Goal: Task Accomplishment & Management: Manage account settings

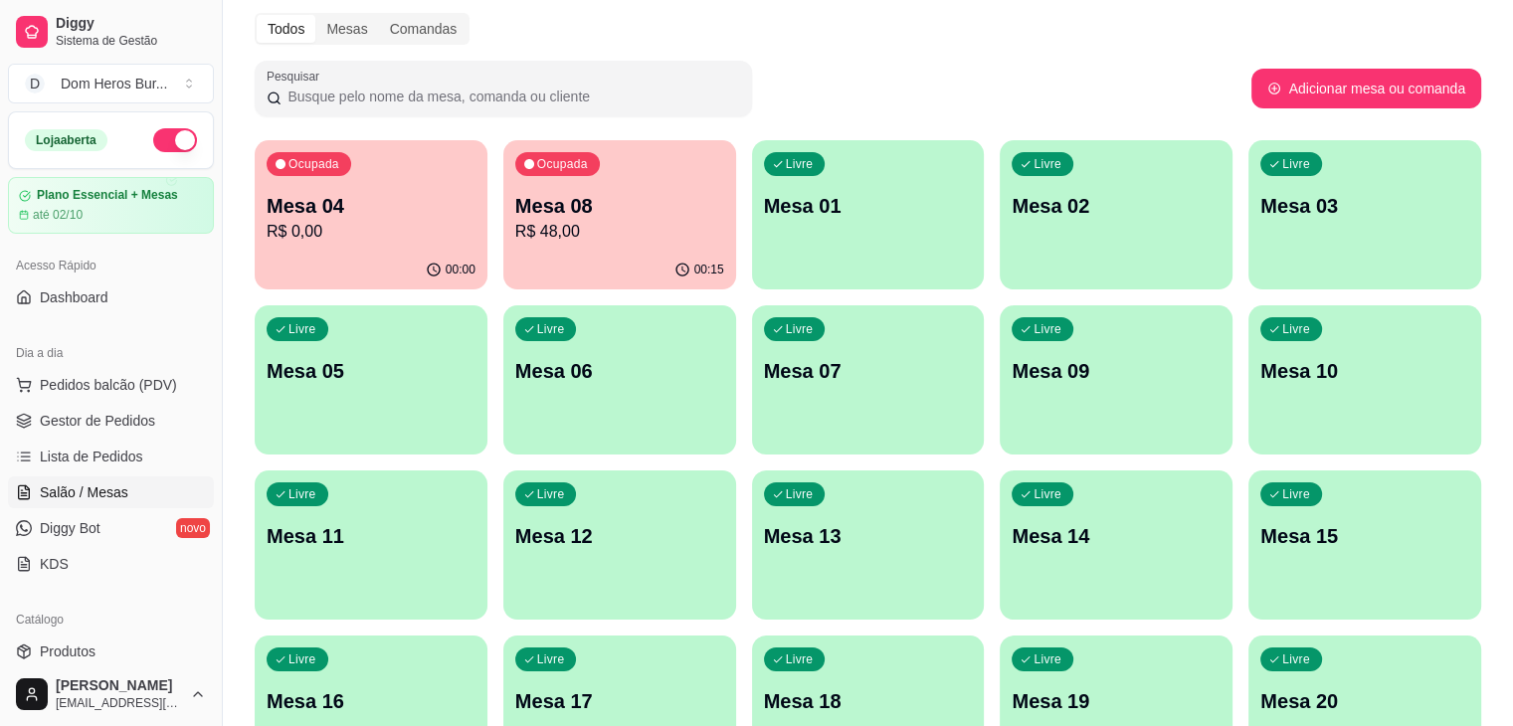
scroll to position [119, 0]
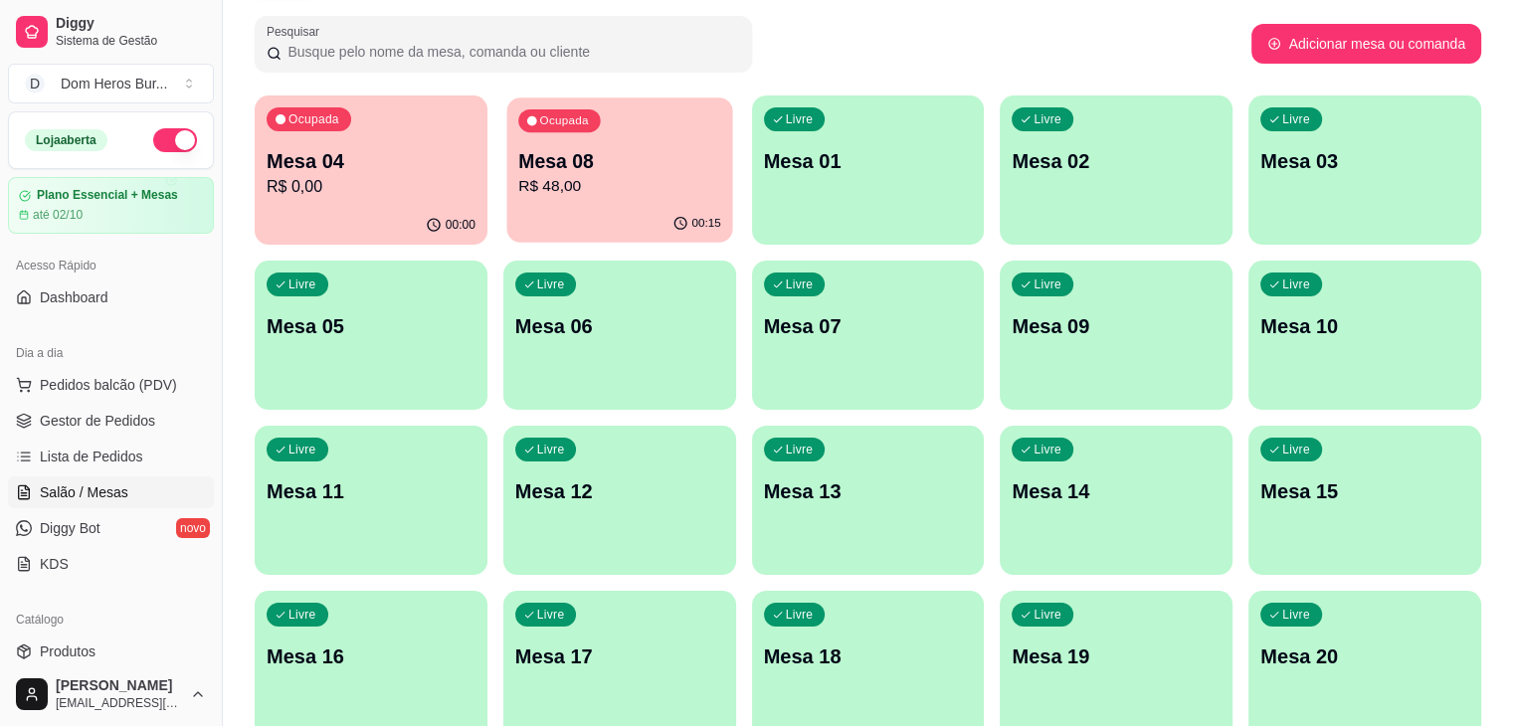
click at [518, 192] on p "R$ 48,00" at bounding box center [619, 186] width 203 height 23
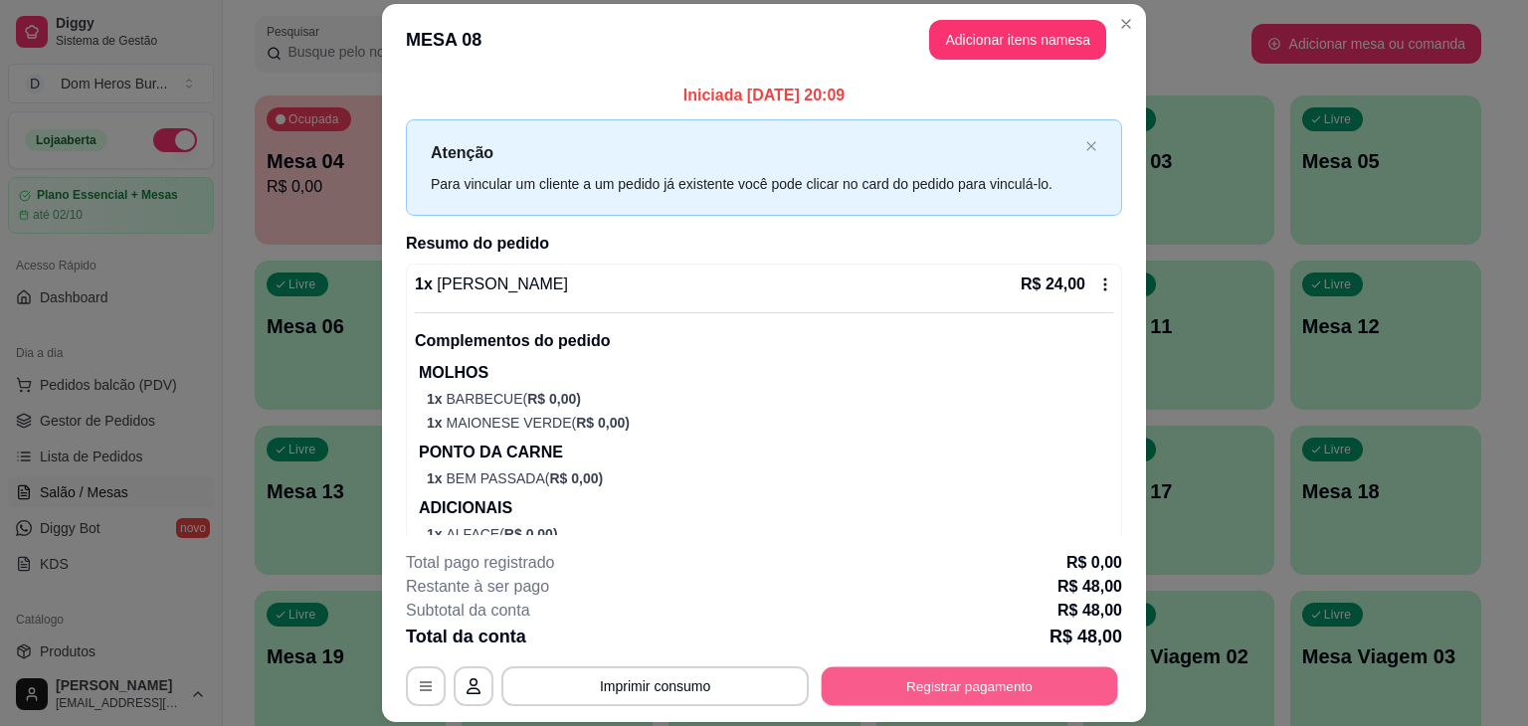
click at [901, 690] on button "Registrar pagamento" at bounding box center [970, 686] width 296 height 39
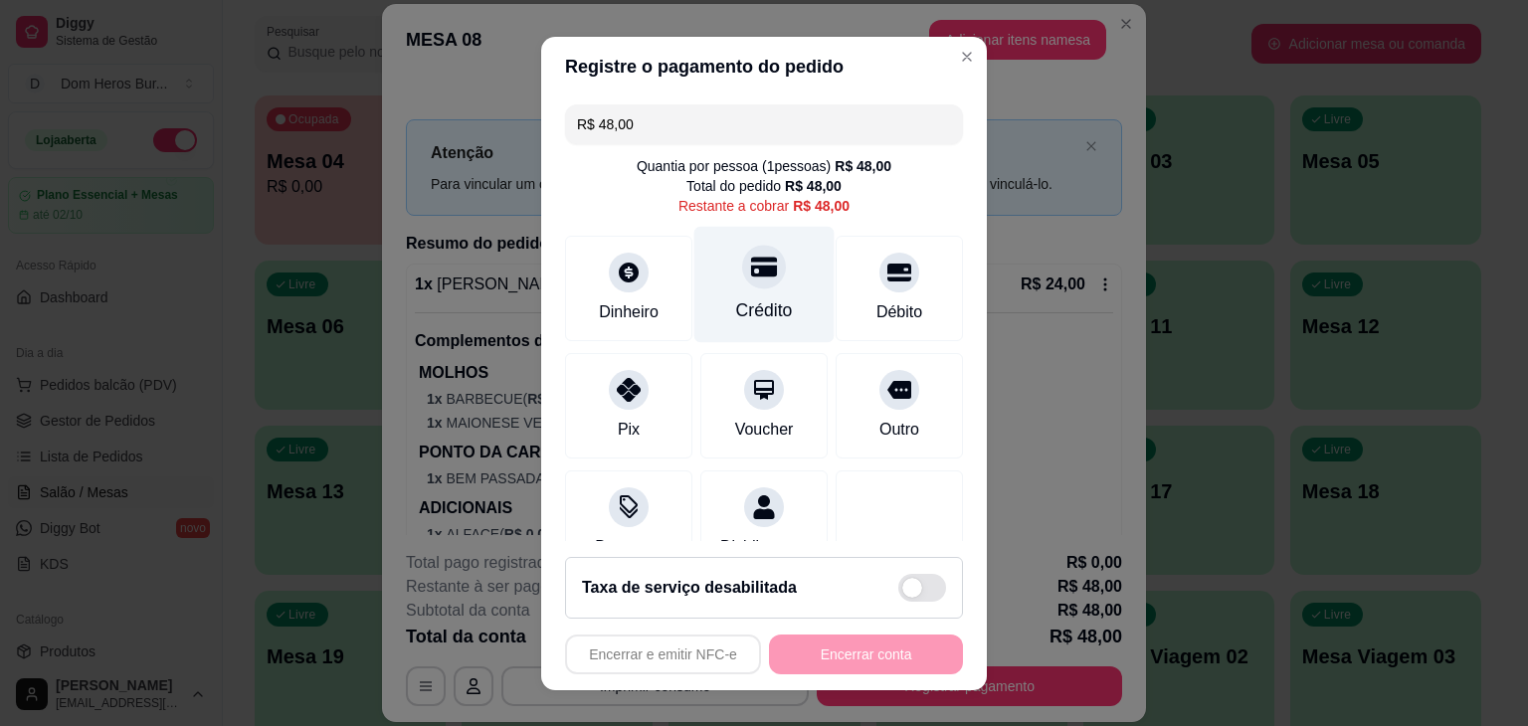
click at [751, 279] on icon at bounding box center [764, 267] width 26 height 26
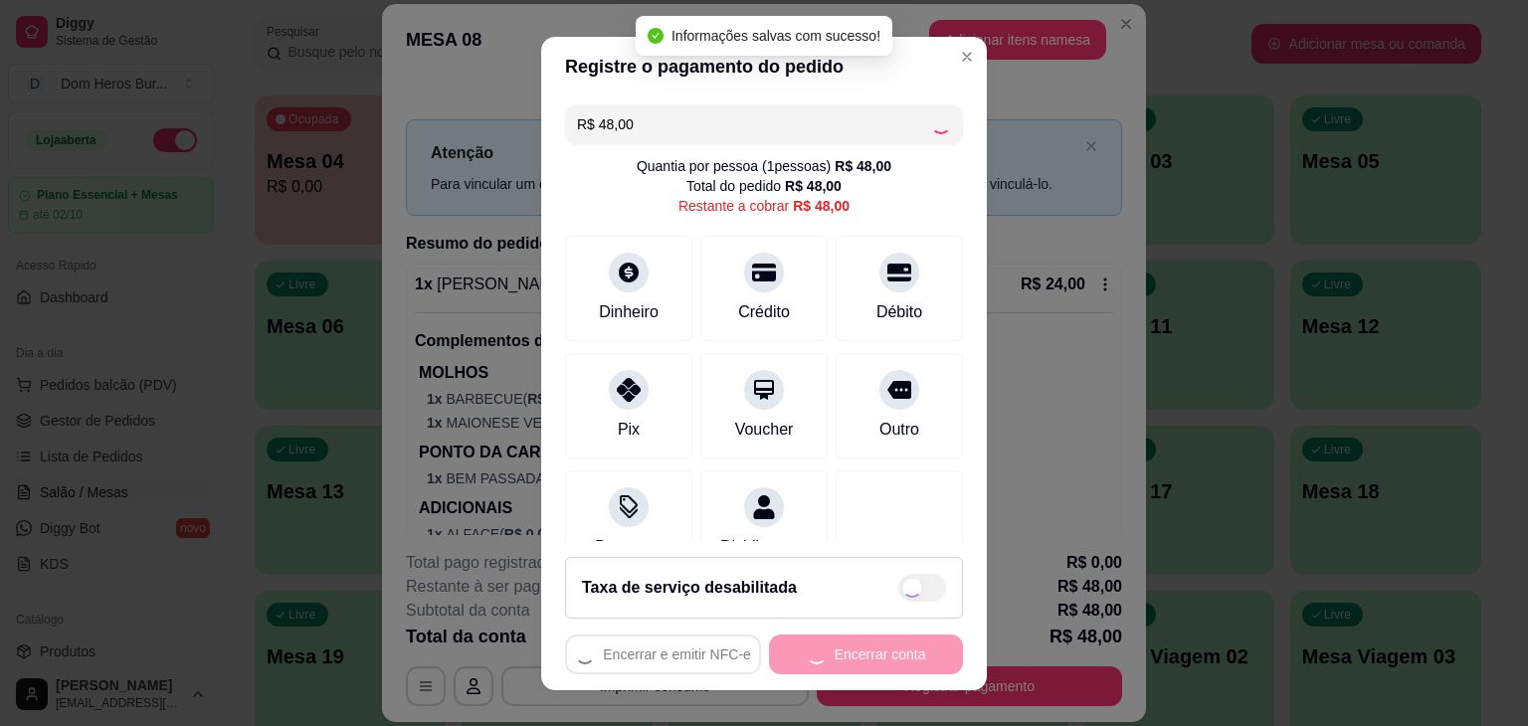
type input "R$ 0,00"
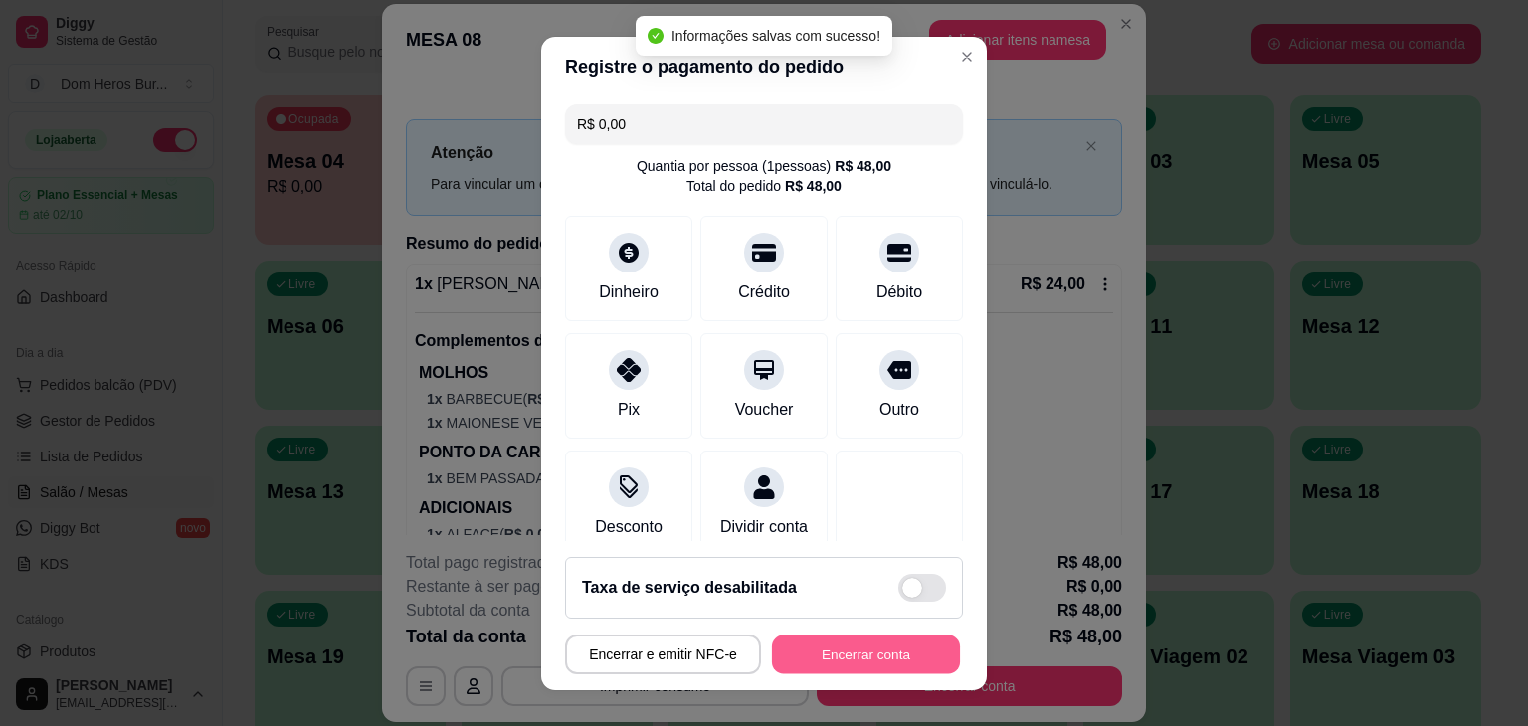
click at [793, 645] on button "Encerrar conta" at bounding box center [866, 654] width 188 height 39
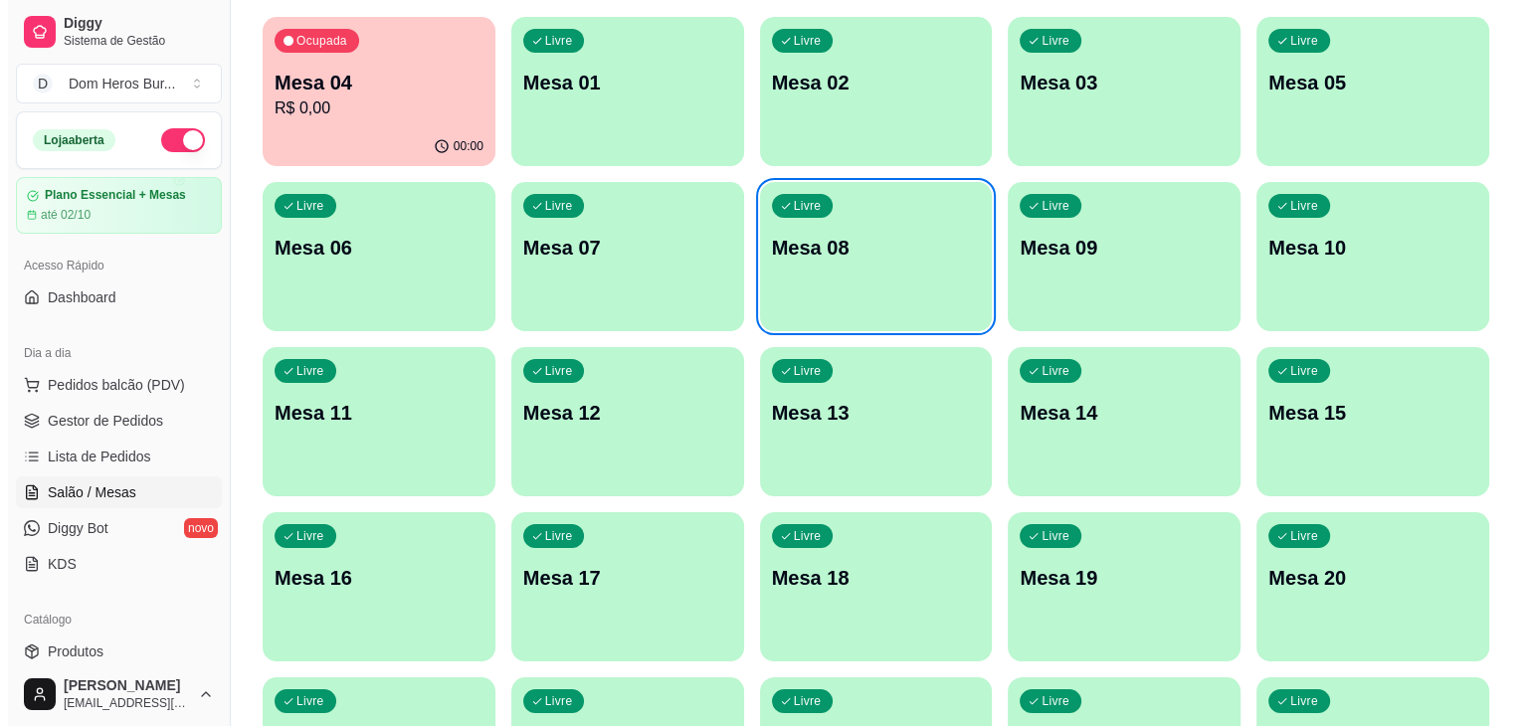
scroll to position [199, 0]
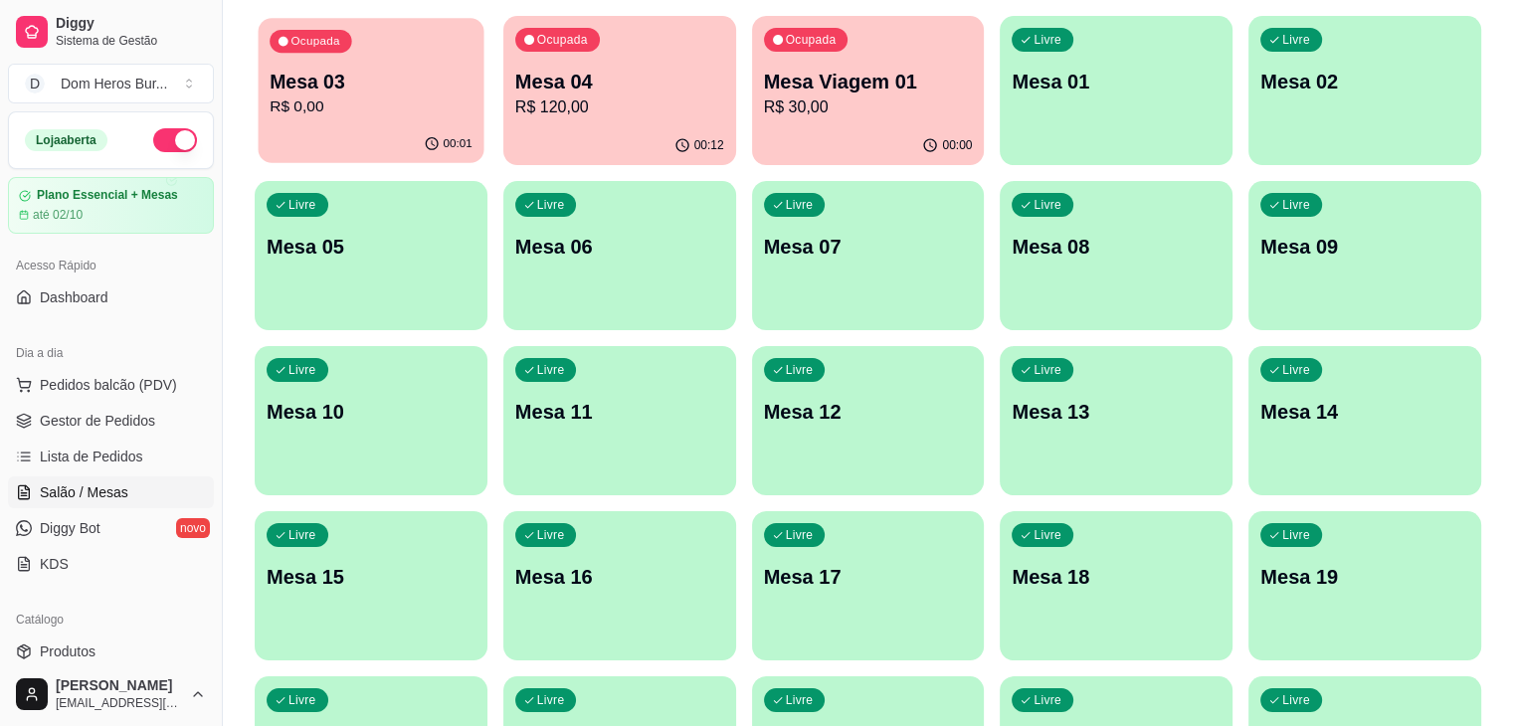
click at [421, 18] on div "Ocupada Mesa 03 R$ 0,00" at bounding box center [372, 71] width 226 height 107
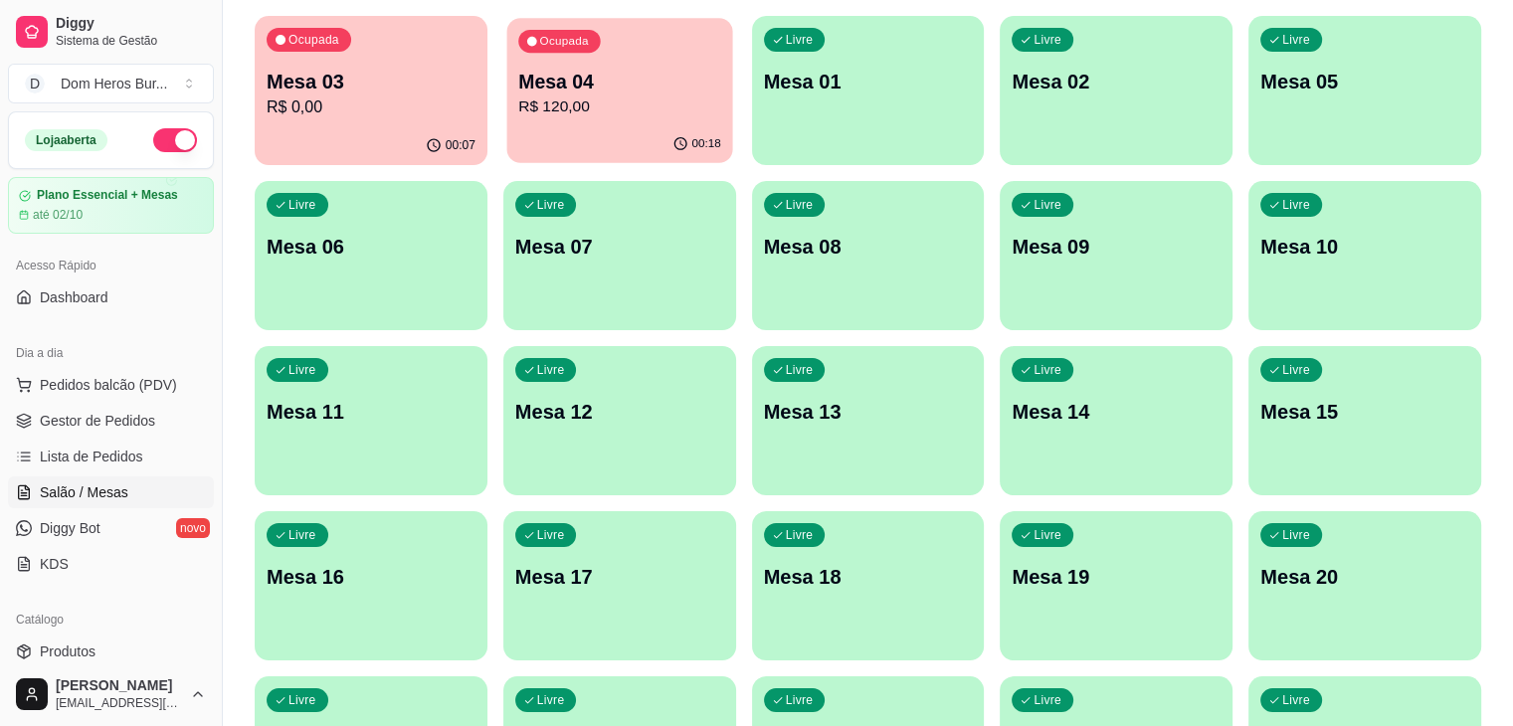
click at [601, 83] on p "Mesa 04" at bounding box center [619, 82] width 203 height 27
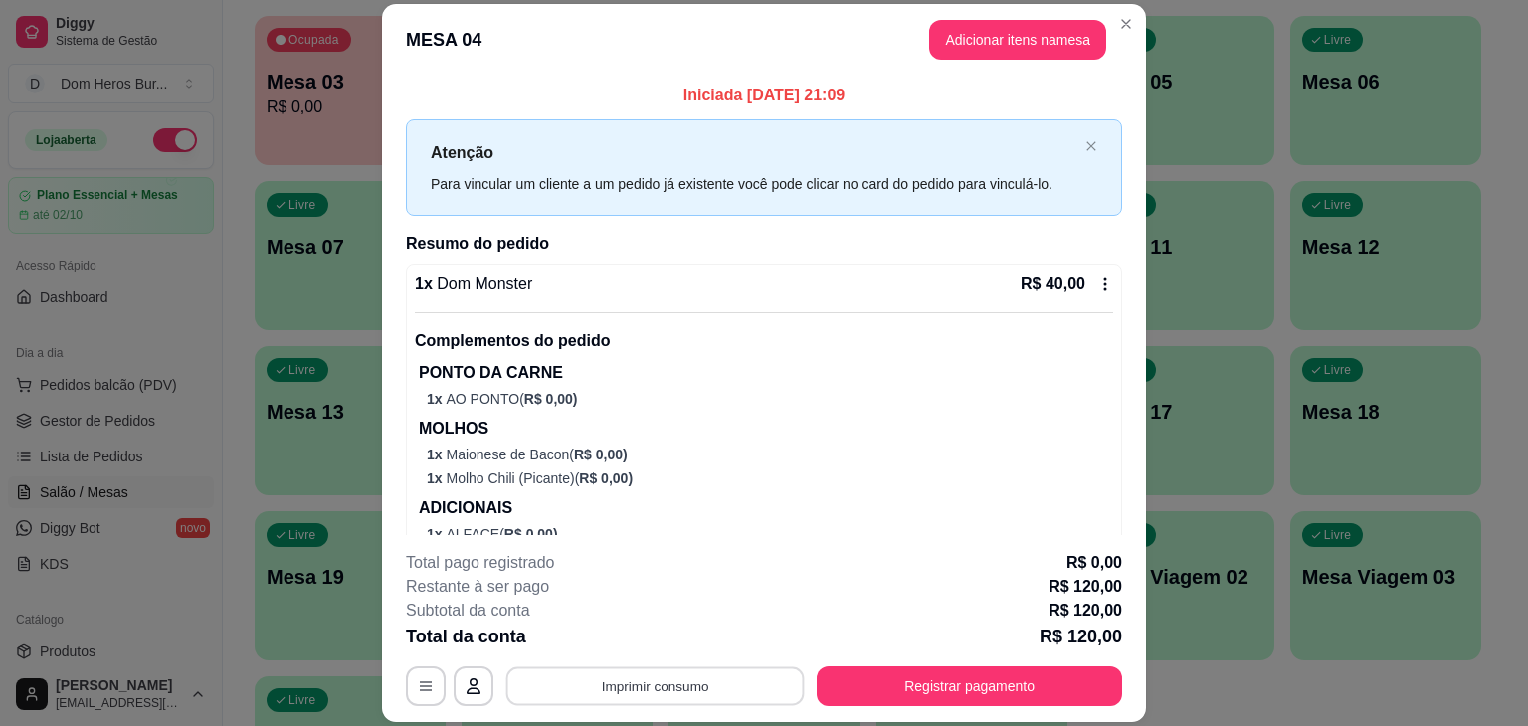
click at [703, 688] on button "Imprimir consumo" at bounding box center [655, 686] width 298 height 39
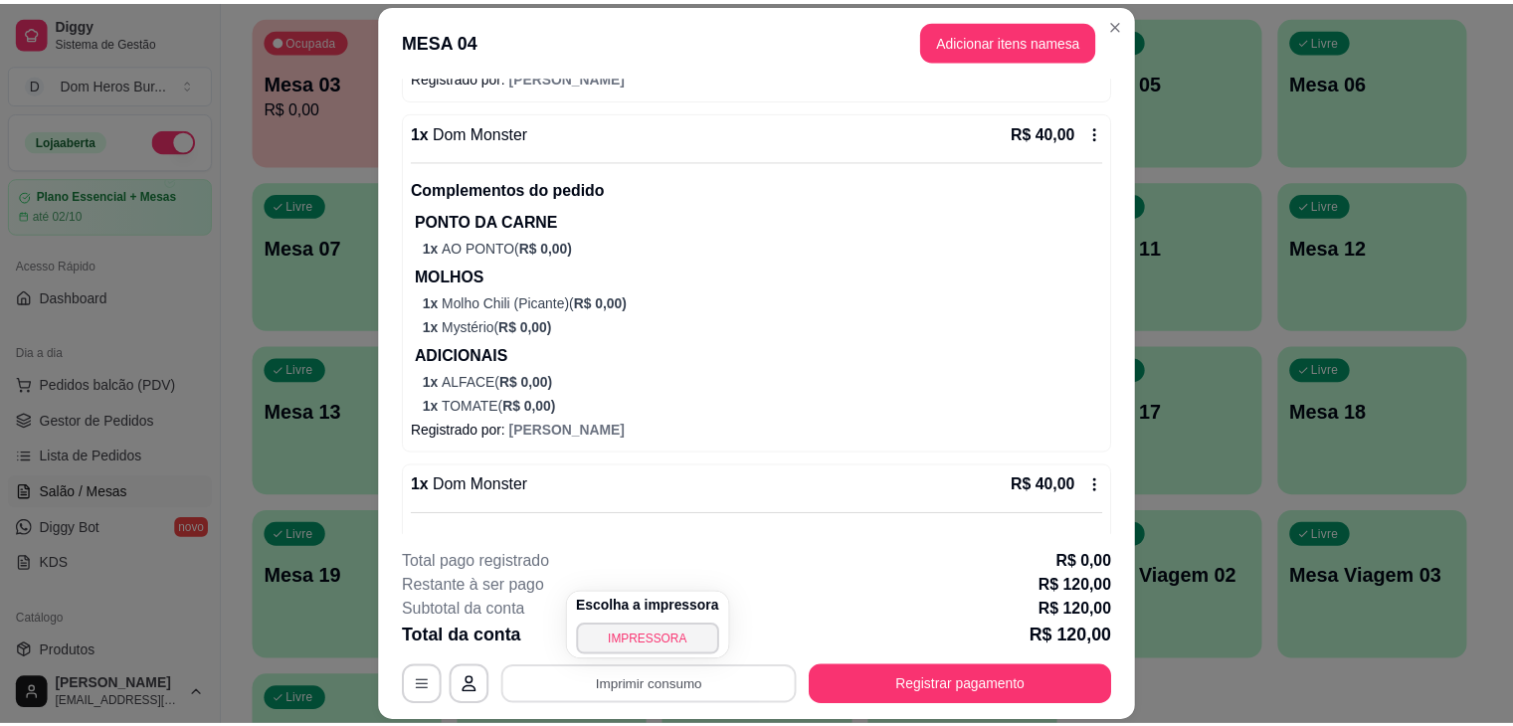
scroll to position [702, 0]
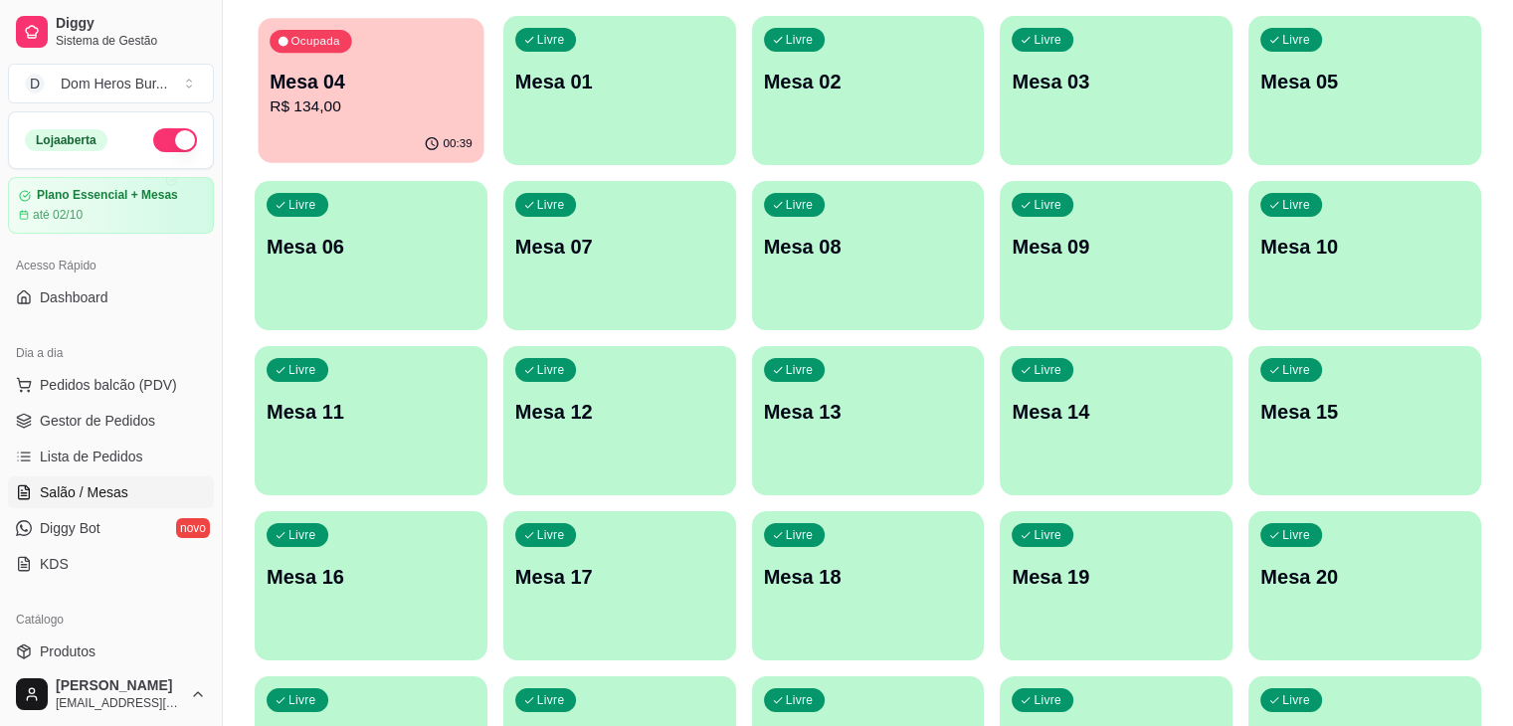
click at [346, 145] on div "00:39" at bounding box center [372, 144] width 226 height 38
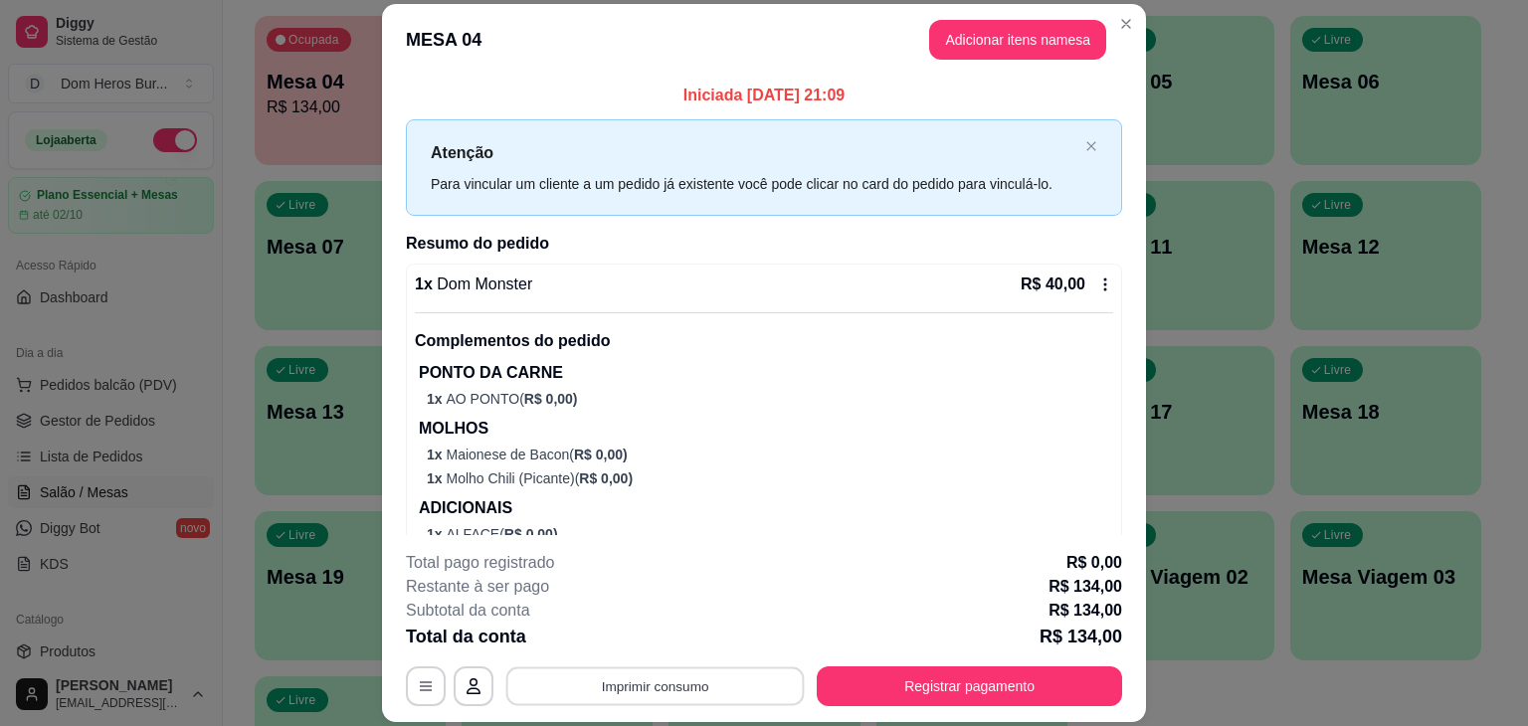
click at [688, 670] on button "Imprimir consumo" at bounding box center [655, 686] width 298 height 39
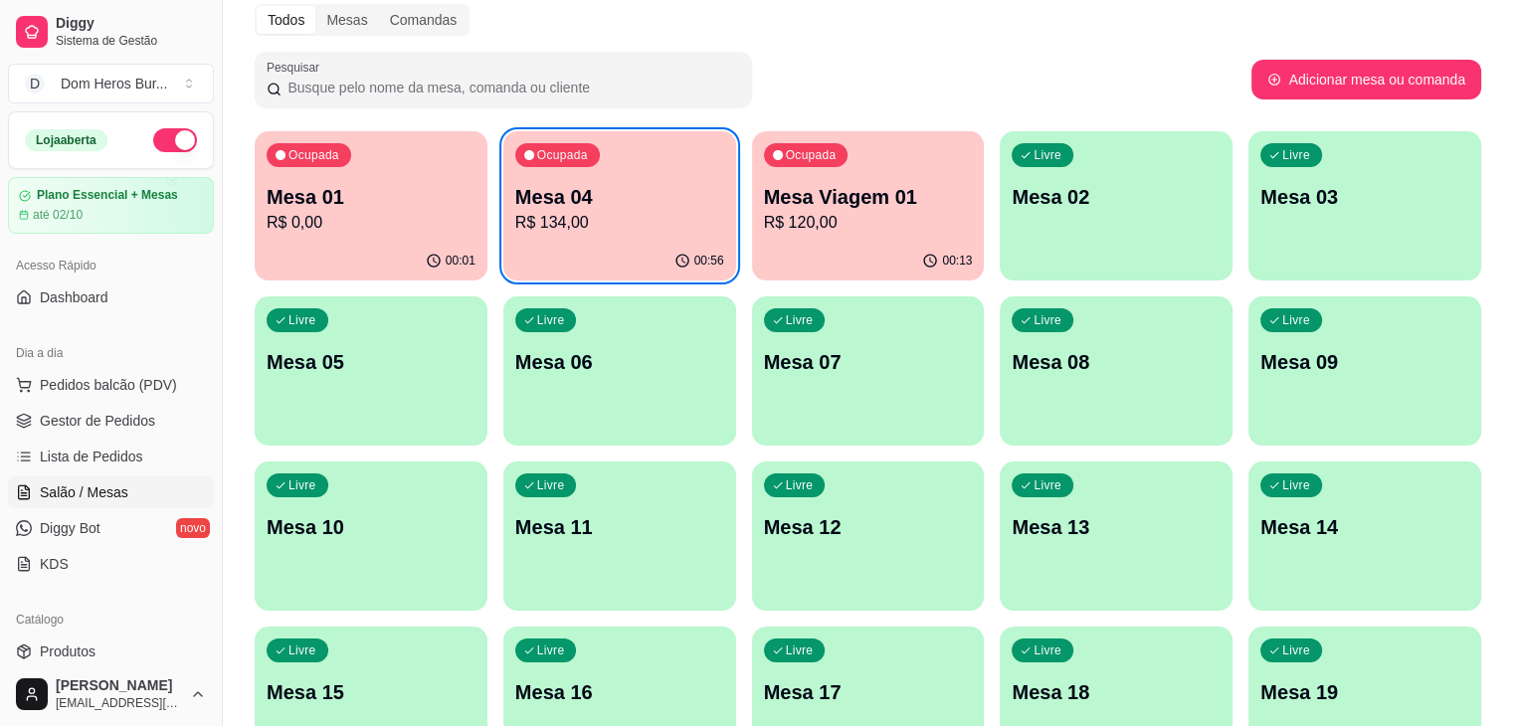
scroll to position [80, 0]
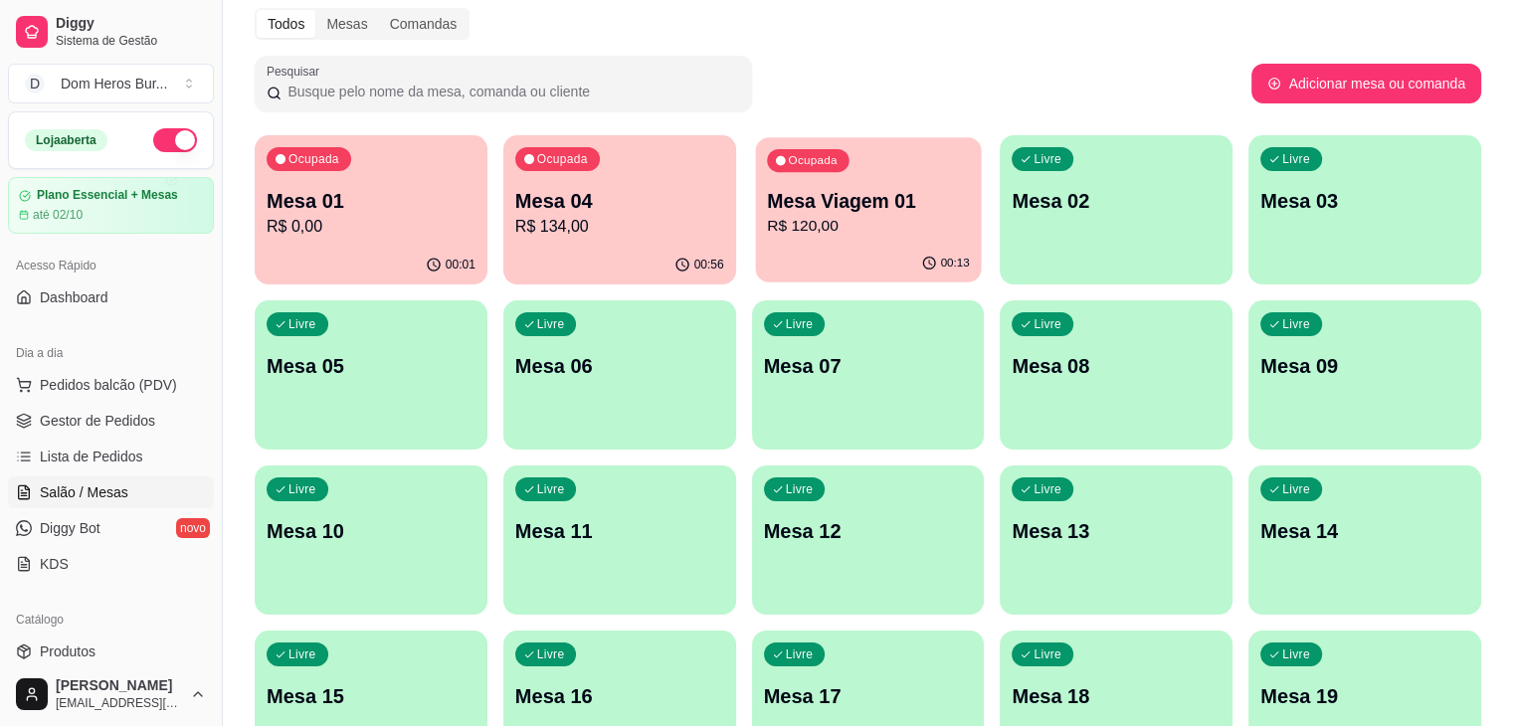
click at [777, 212] on p "Mesa Viagem 01" at bounding box center [868, 201] width 203 height 27
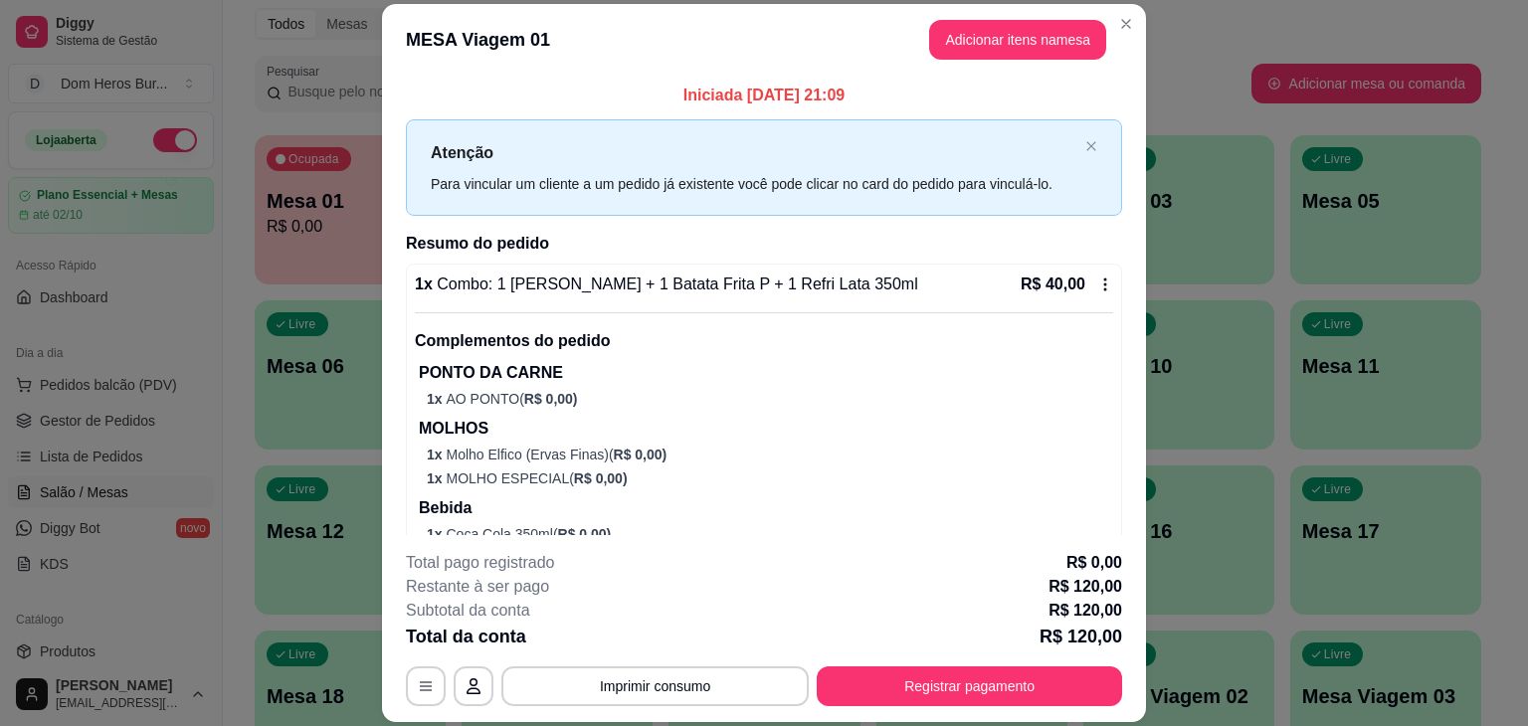
click at [814, 295] on div "1 x Combo: 1 Dom Bacon + 1 Batata Frita P + 1 Refri Lata 350ml R$ 40,00 Complem…" at bounding box center [764, 409] width 698 height 272
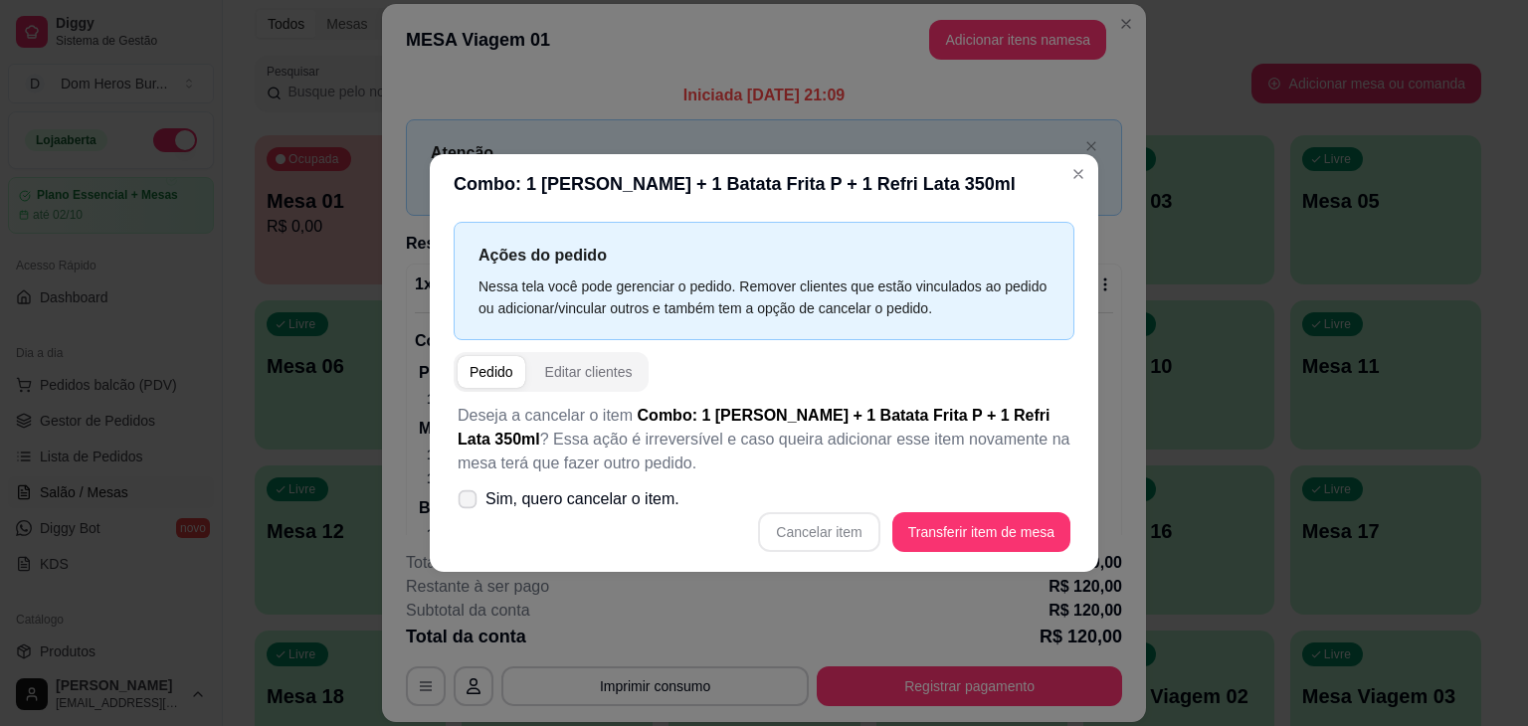
click at [650, 515] on label "Sim, quero cancelar o item." at bounding box center [569, 499] width 238 height 40
click at [469, 515] on input "Sim, quero cancelar o item." at bounding box center [463, 509] width 13 height 13
checkbox input "true"
click at [867, 550] on button "Cancelar item" at bounding box center [819, 532] width 118 height 39
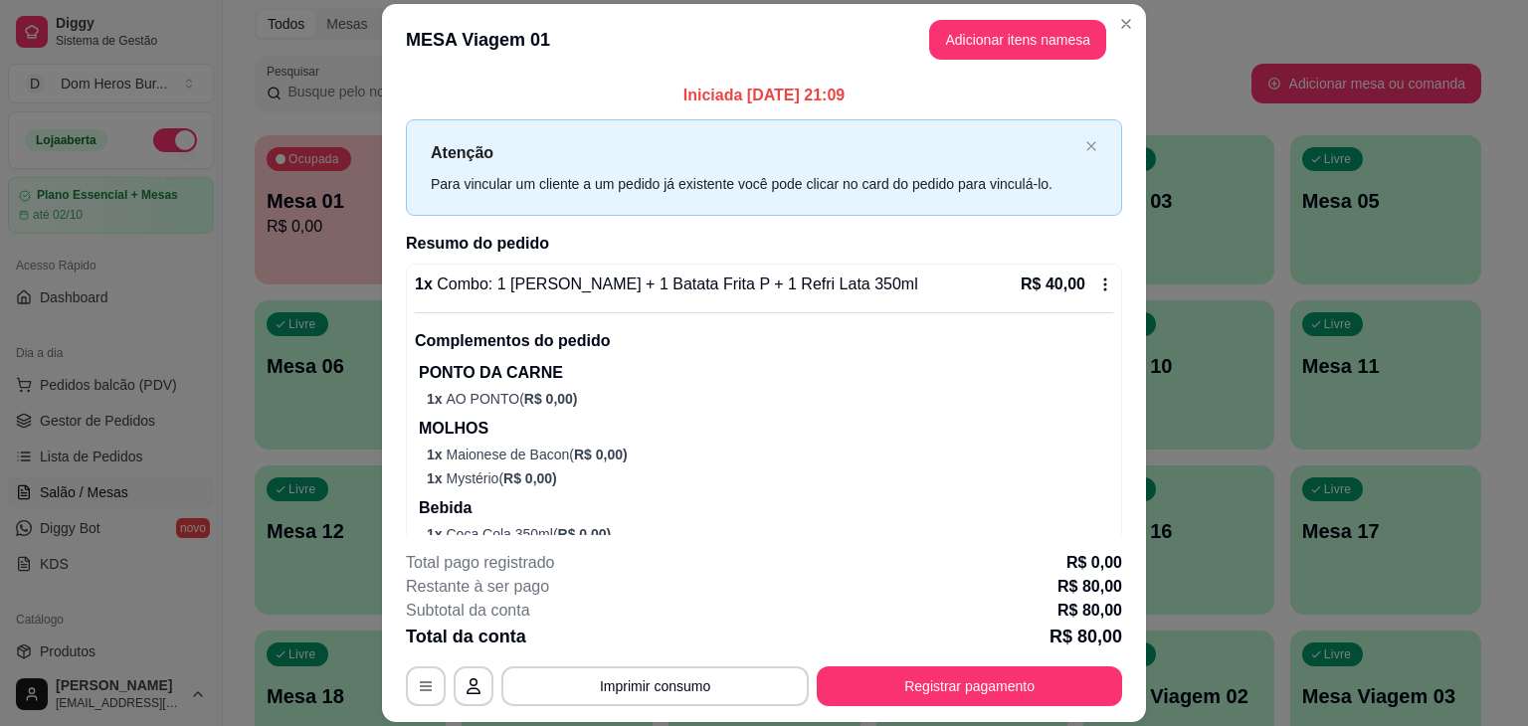
click at [774, 283] on span "Combo: 1 [PERSON_NAME] + 1 Batata Frita P + 1 Refri Lata 350ml" at bounding box center [675, 284] width 485 height 17
click at [627, 291] on span "Combo: 1 [PERSON_NAME] + 1 Batata Frita P + 1 Refri Lata 350ml" at bounding box center [675, 284] width 485 height 17
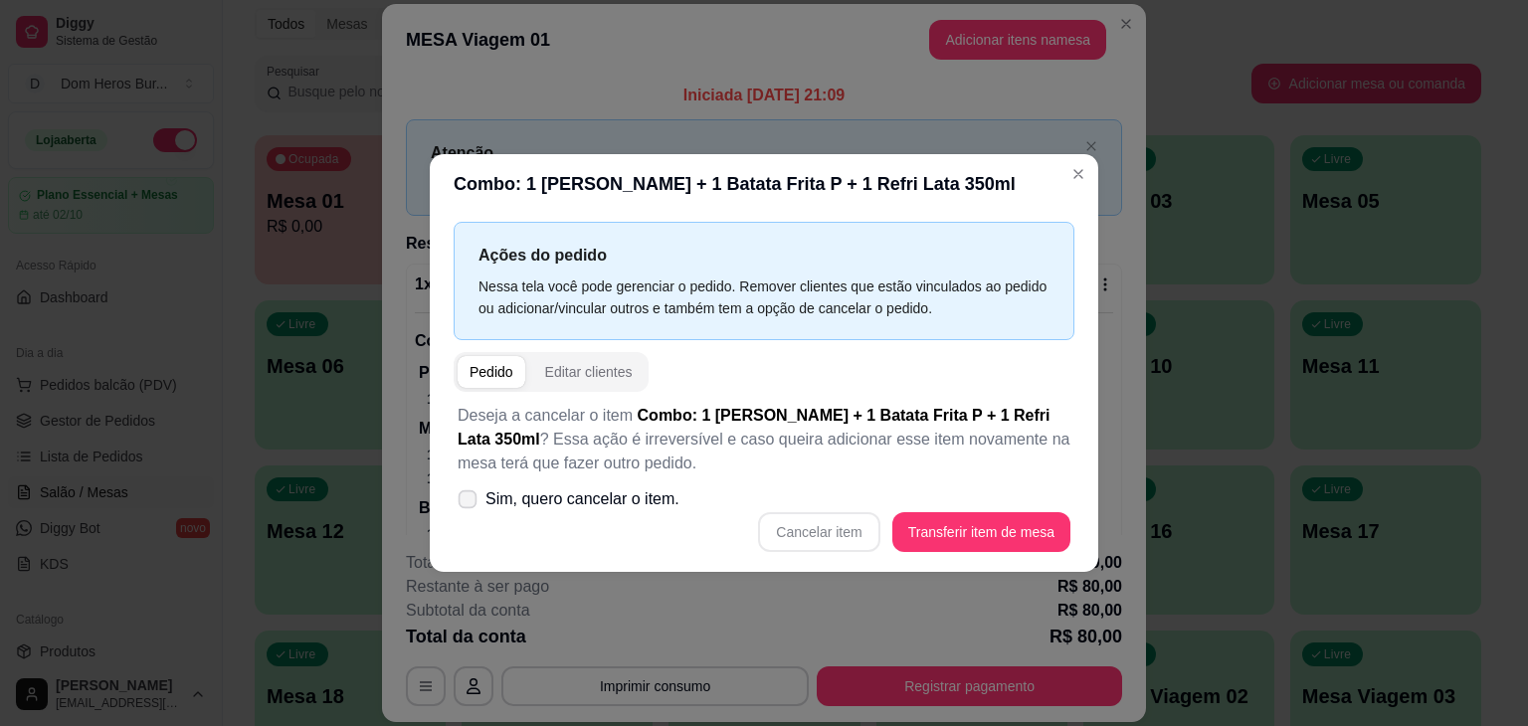
click at [613, 490] on span "Sim, quero cancelar o item." at bounding box center [582, 499] width 194 height 24
click at [469, 503] on input "Sim, quero cancelar o item." at bounding box center [463, 509] width 13 height 13
checkbox input "true"
click at [856, 530] on button "Cancelar item" at bounding box center [819, 532] width 118 height 39
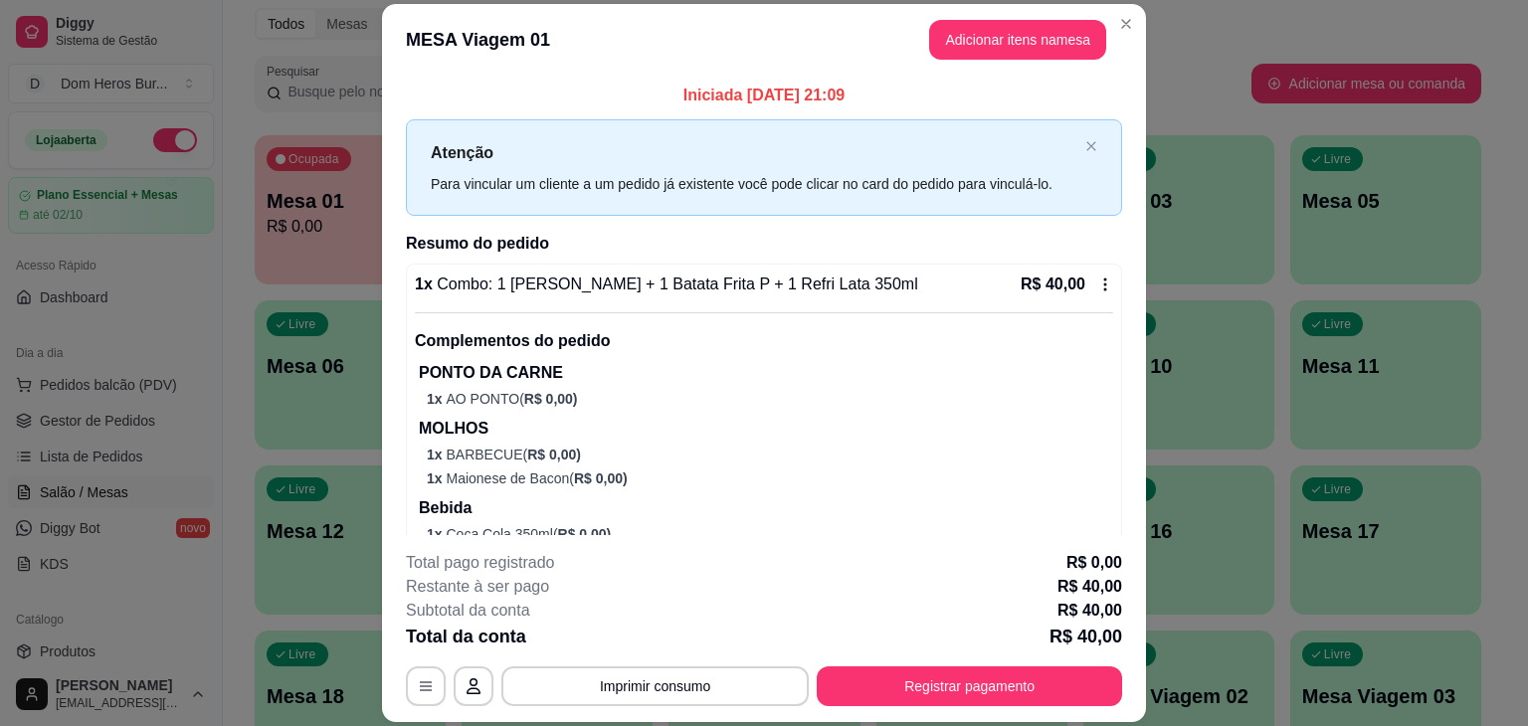
click at [650, 276] on span "Combo: 1 [PERSON_NAME] + 1 Batata Frita P + 1 Refri Lata 350ml" at bounding box center [675, 284] width 485 height 17
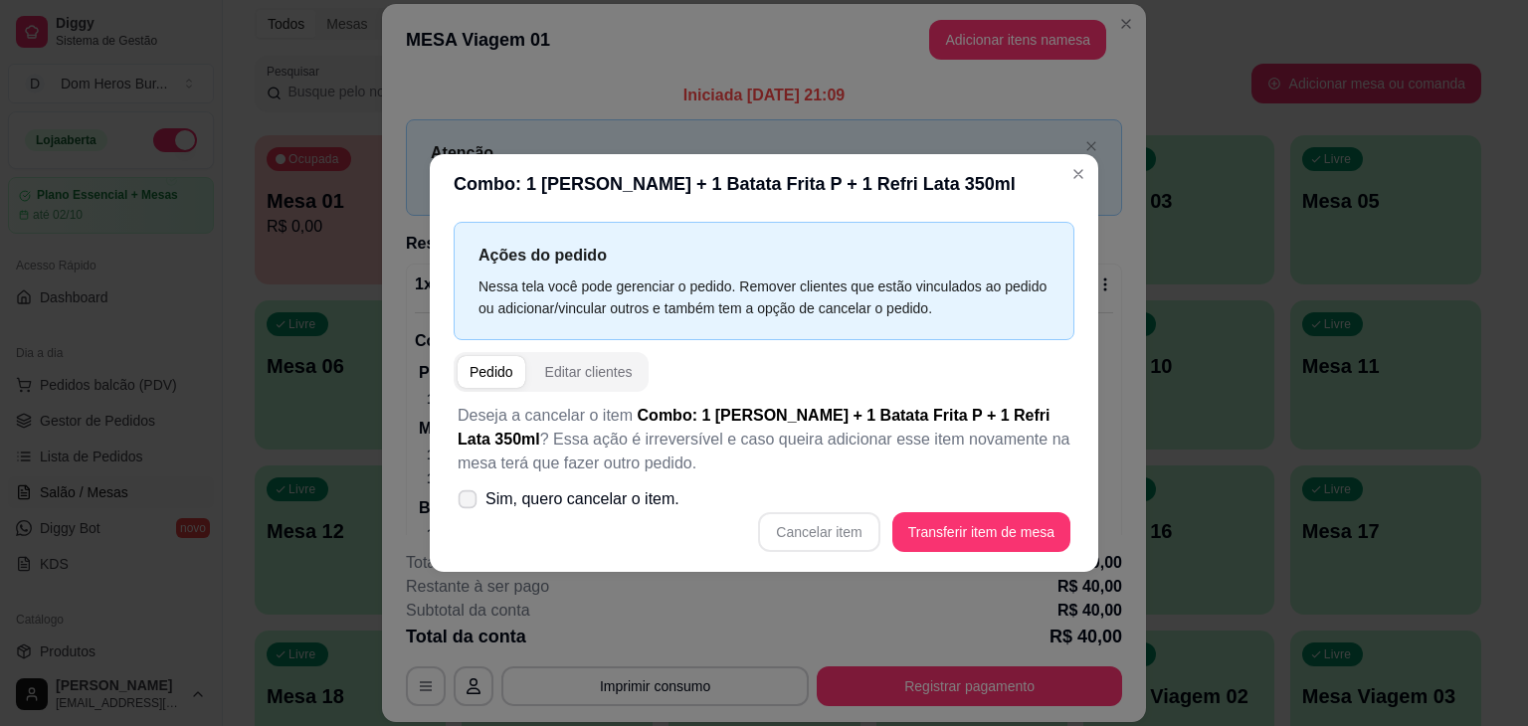
click at [637, 497] on span "Sim, quero cancelar o item." at bounding box center [582, 499] width 194 height 24
click at [469, 503] on input "Sim, quero cancelar o item." at bounding box center [463, 509] width 13 height 13
checkbox input "true"
click at [846, 529] on button "Cancelar item" at bounding box center [819, 532] width 118 height 39
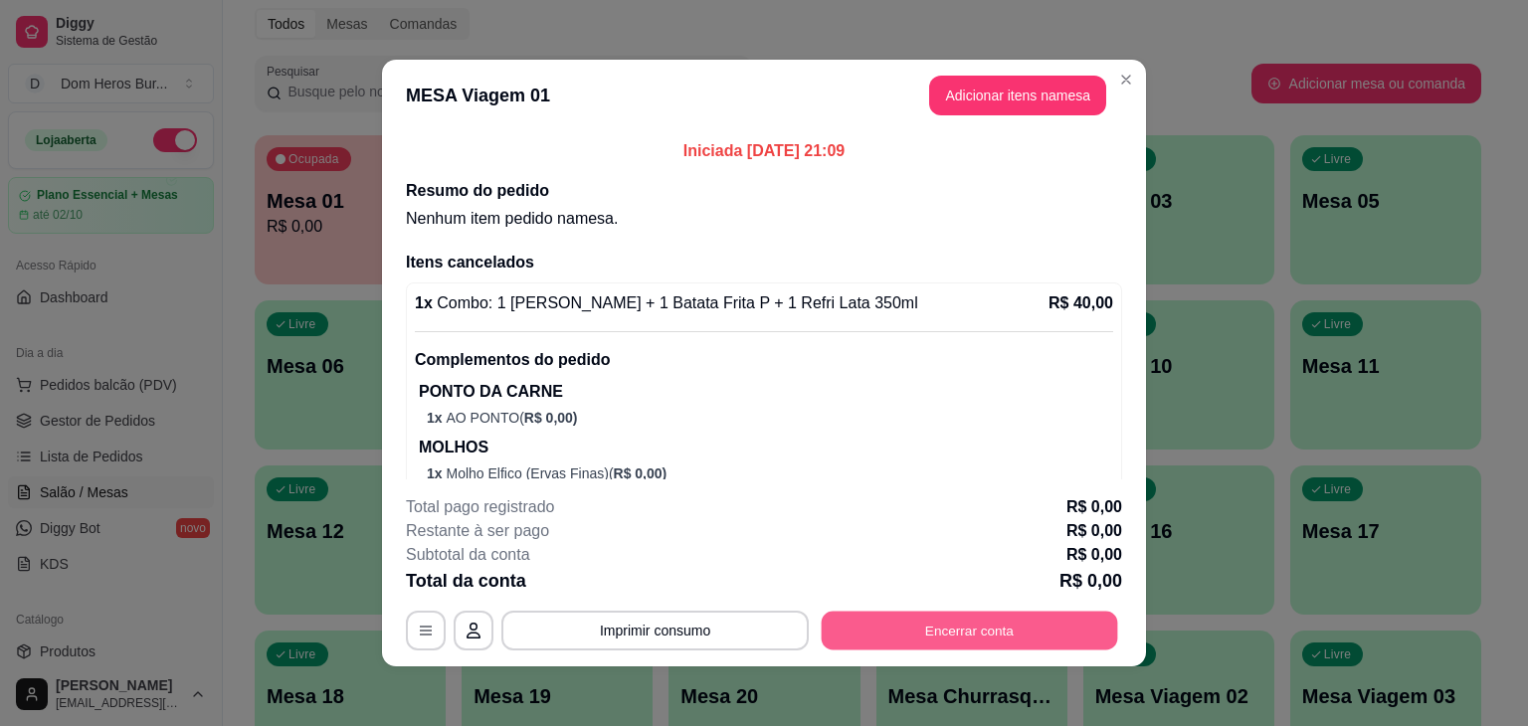
click at [861, 629] on button "Encerrar conta" at bounding box center [970, 631] width 296 height 39
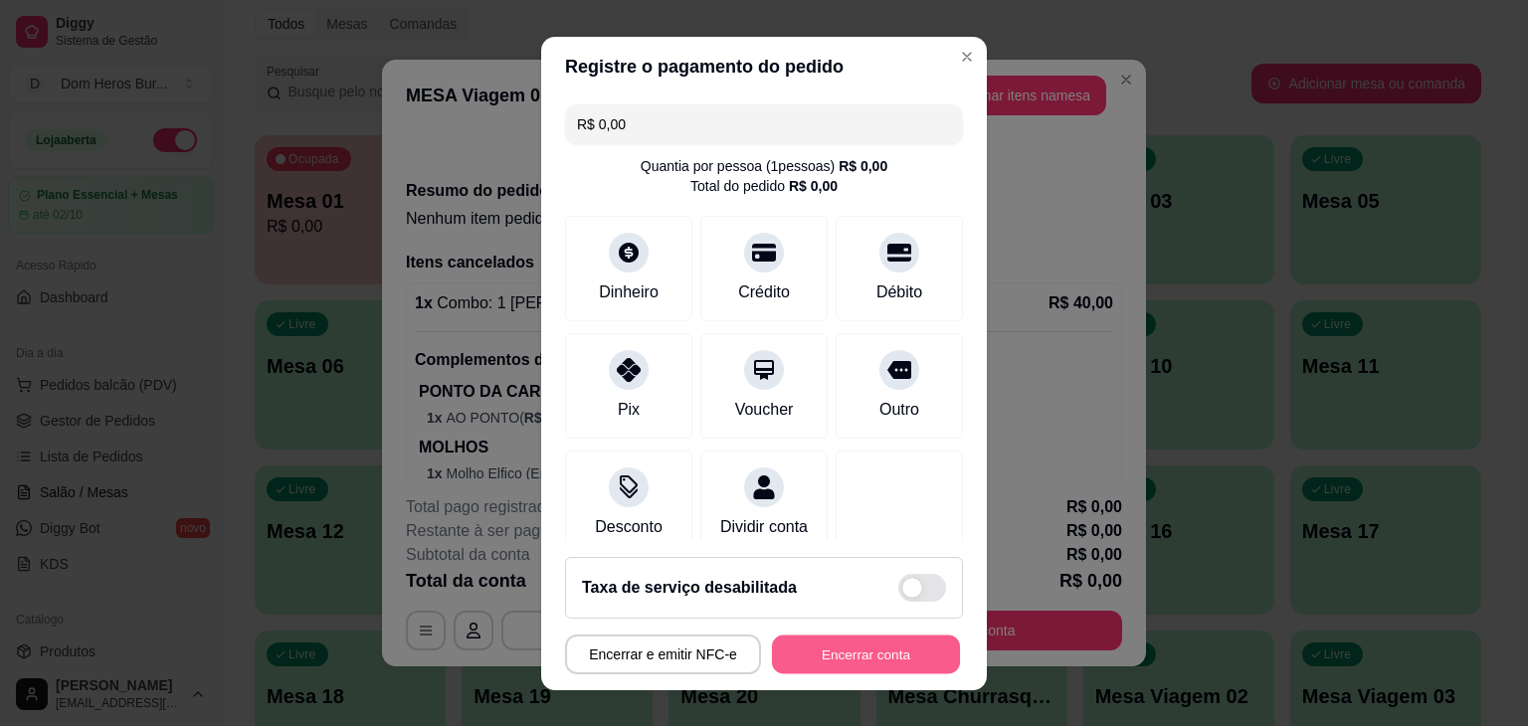
click at [859, 653] on button "Encerrar conta" at bounding box center [866, 654] width 188 height 39
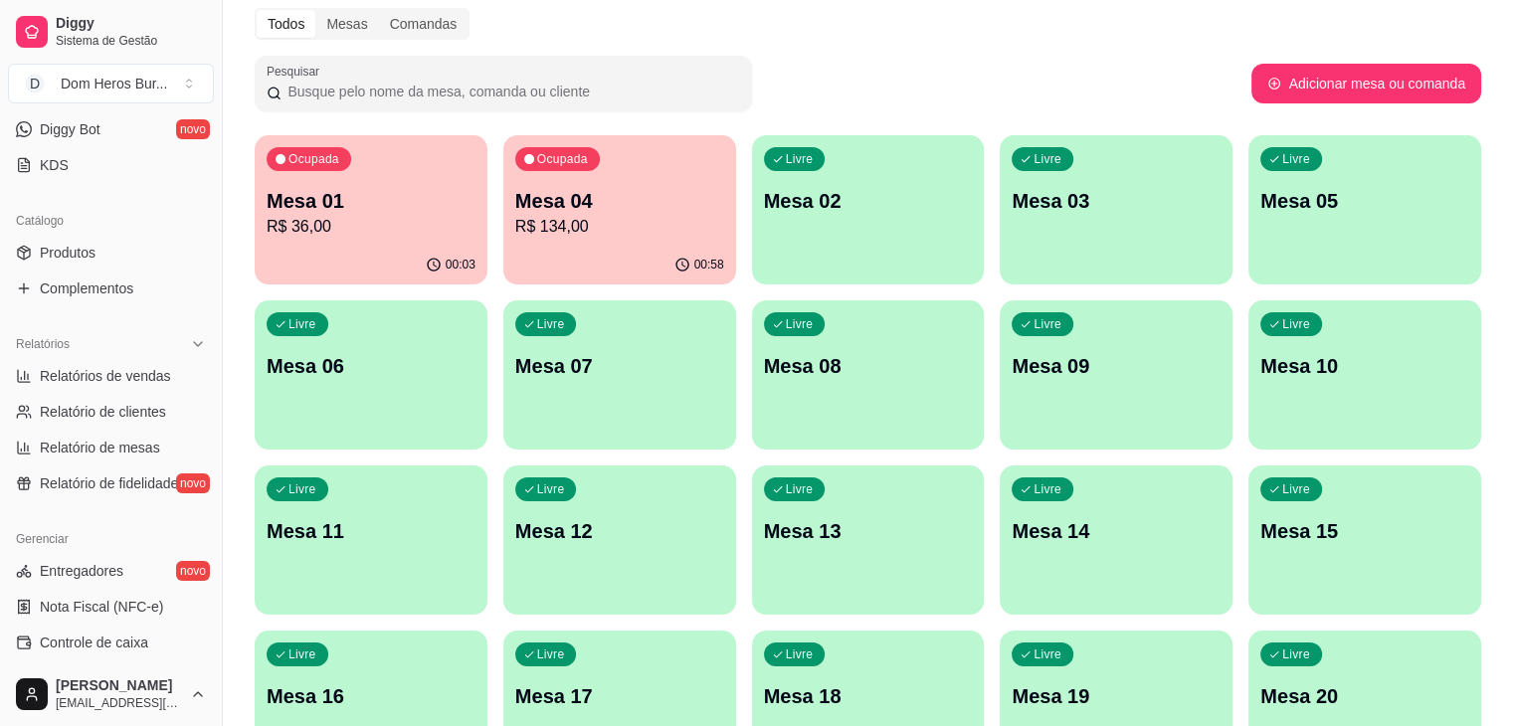
scroll to position [406, 0]
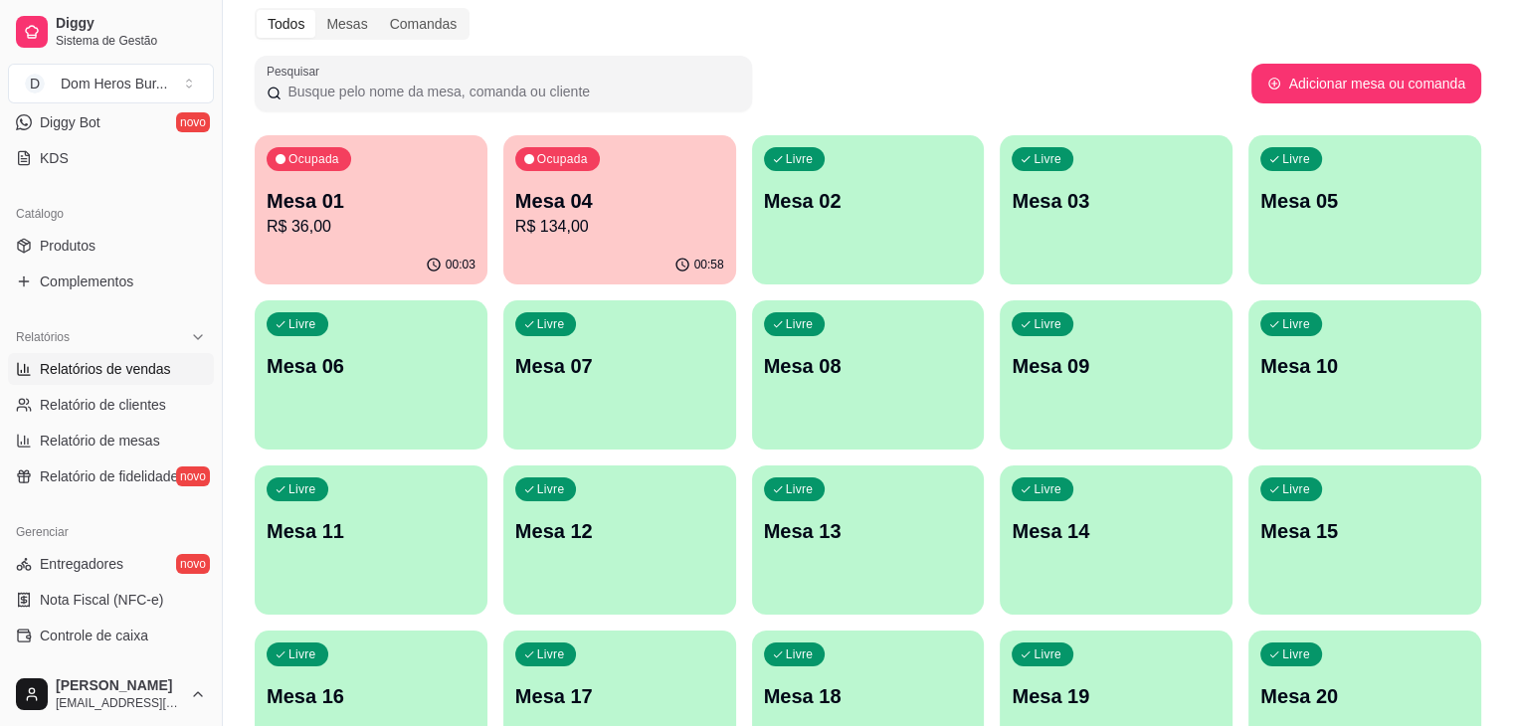
click at [139, 359] on span "Relatórios de vendas" at bounding box center [105, 369] width 131 height 20
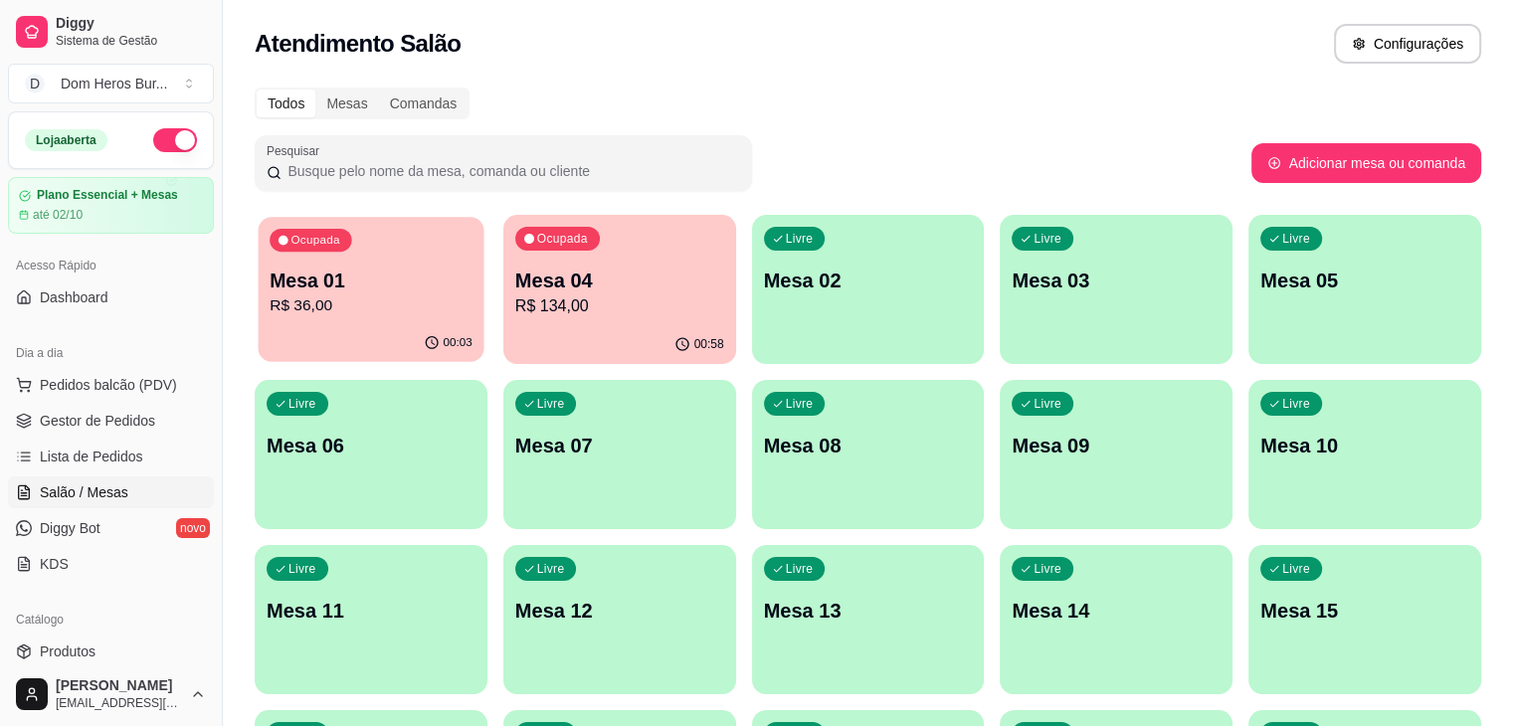
click at [344, 264] on div "Ocupada Mesa 01 R$ 36,00" at bounding box center [372, 270] width 226 height 107
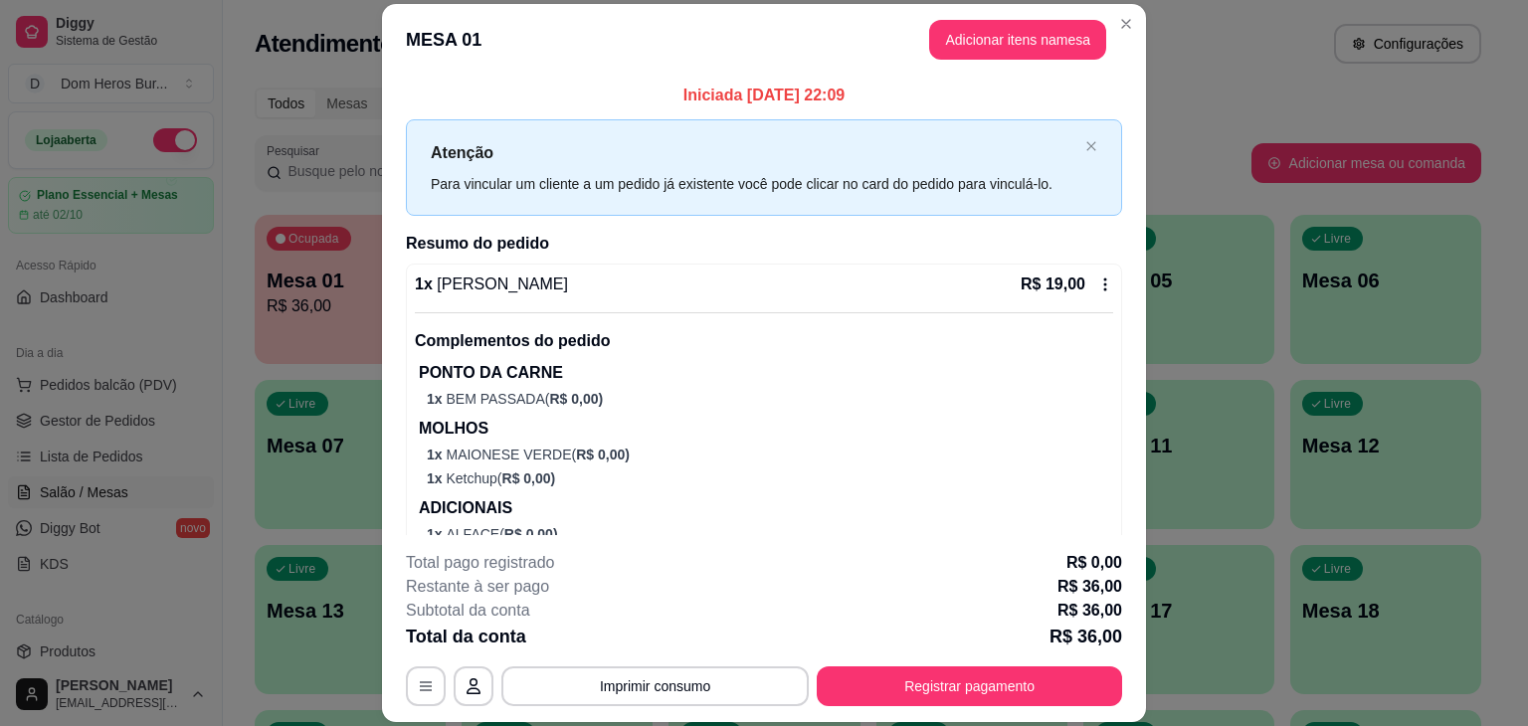
scroll to position [239, 0]
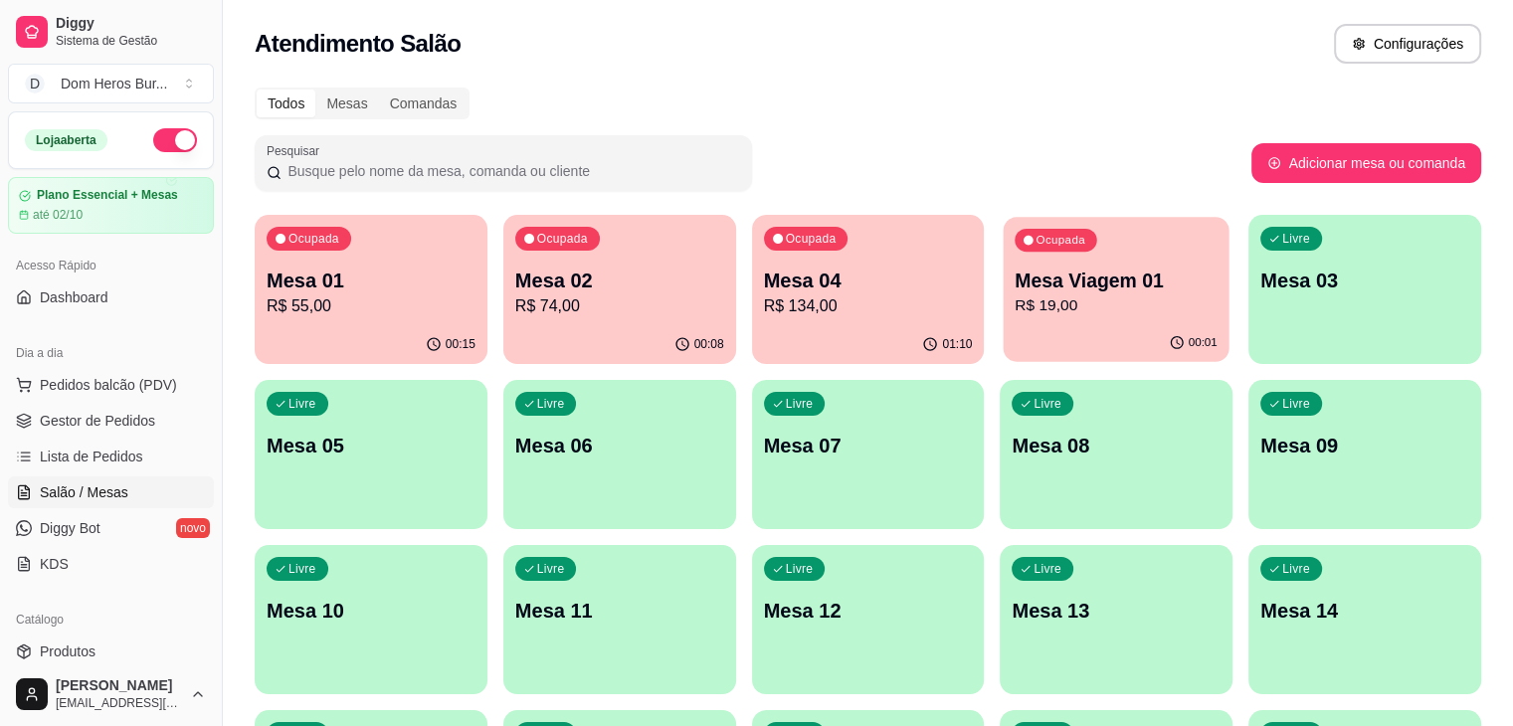
click at [1004, 324] on button "Ocupada Mesa Viagem 01 R$ 19,00 00:01" at bounding box center [1117, 289] width 226 height 145
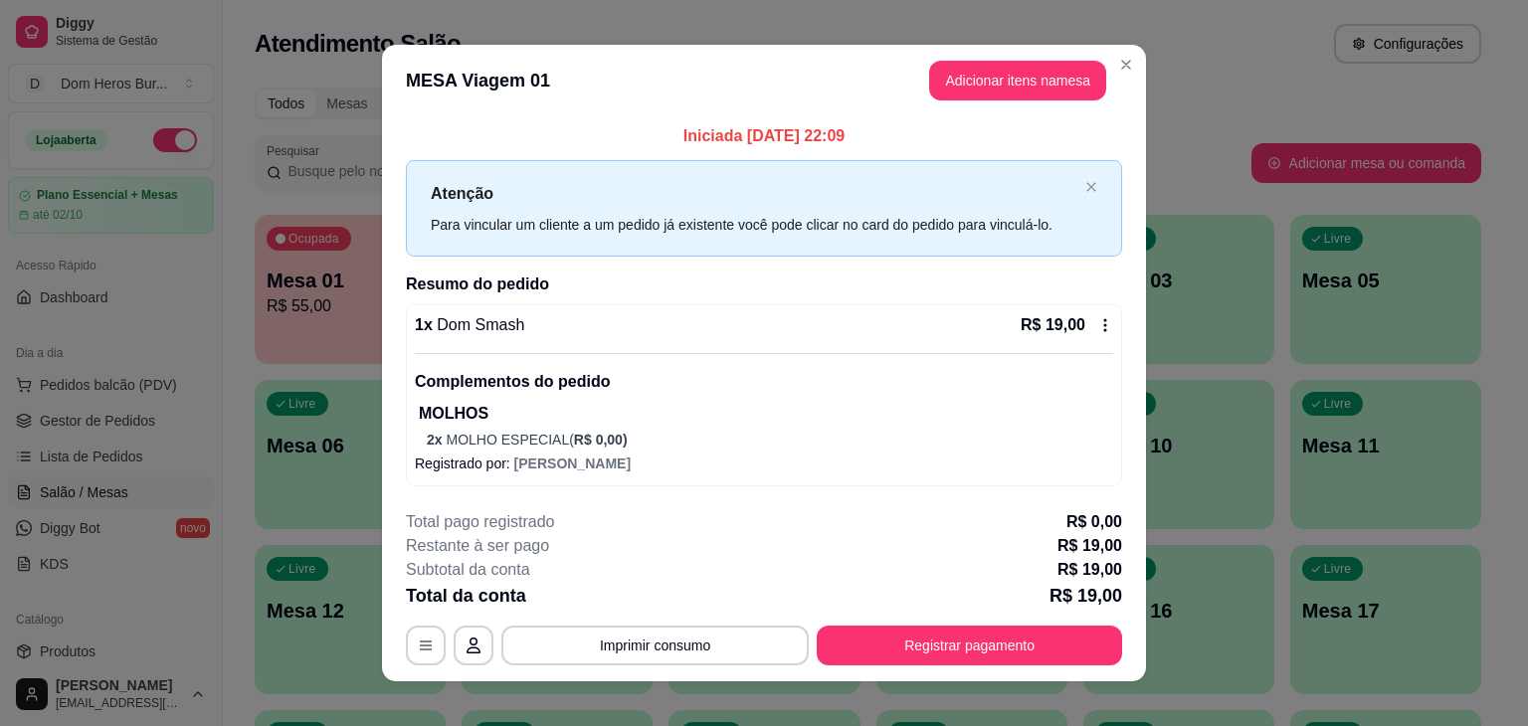
click at [724, 331] on div "1 x Dom Smash R$ 19,00" at bounding box center [764, 325] width 698 height 24
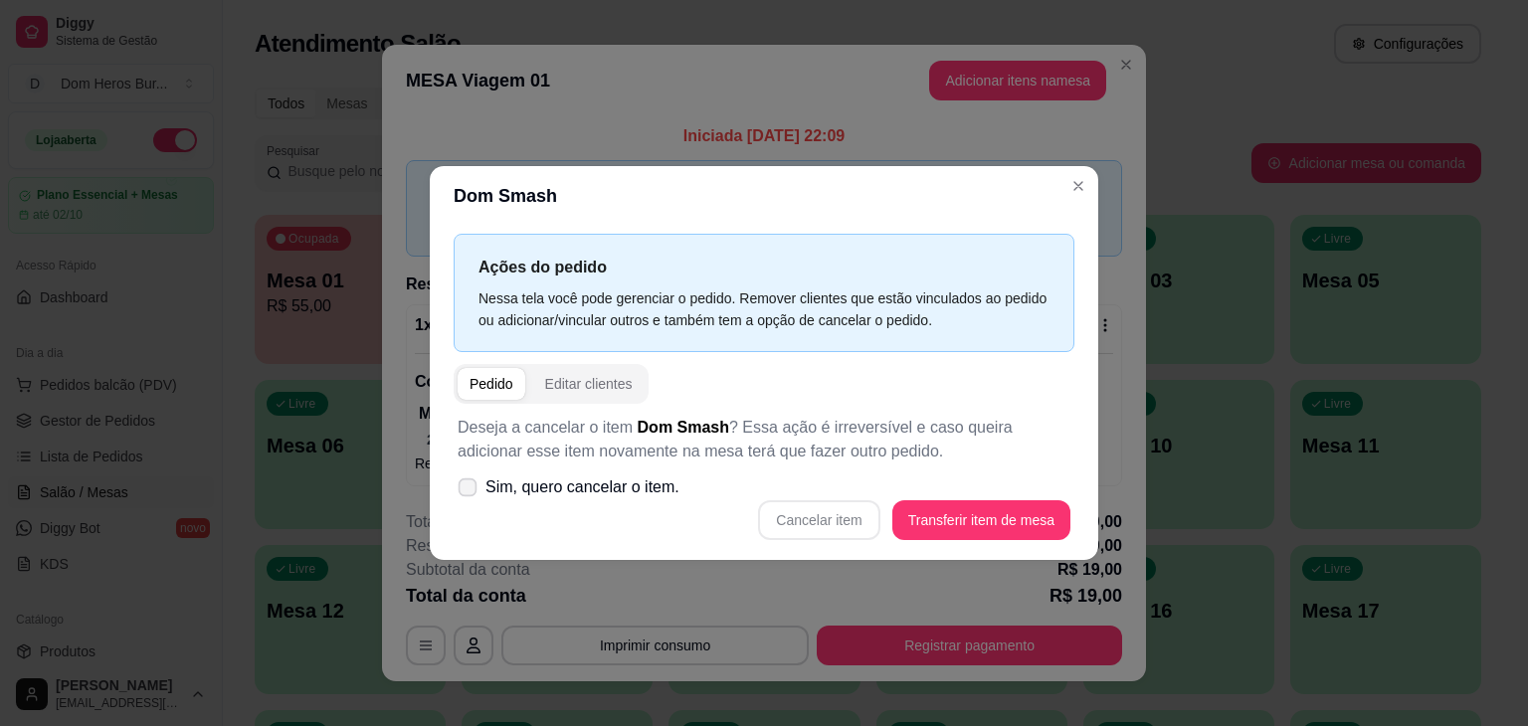
click at [668, 482] on span "Sim, quero cancelar o item." at bounding box center [582, 487] width 194 height 24
click at [469, 491] on input "Sim, quero cancelar o item." at bounding box center [463, 497] width 13 height 13
checkbox input "true"
click at [792, 510] on button "Cancelar item" at bounding box center [819, 520] width 118 height 39
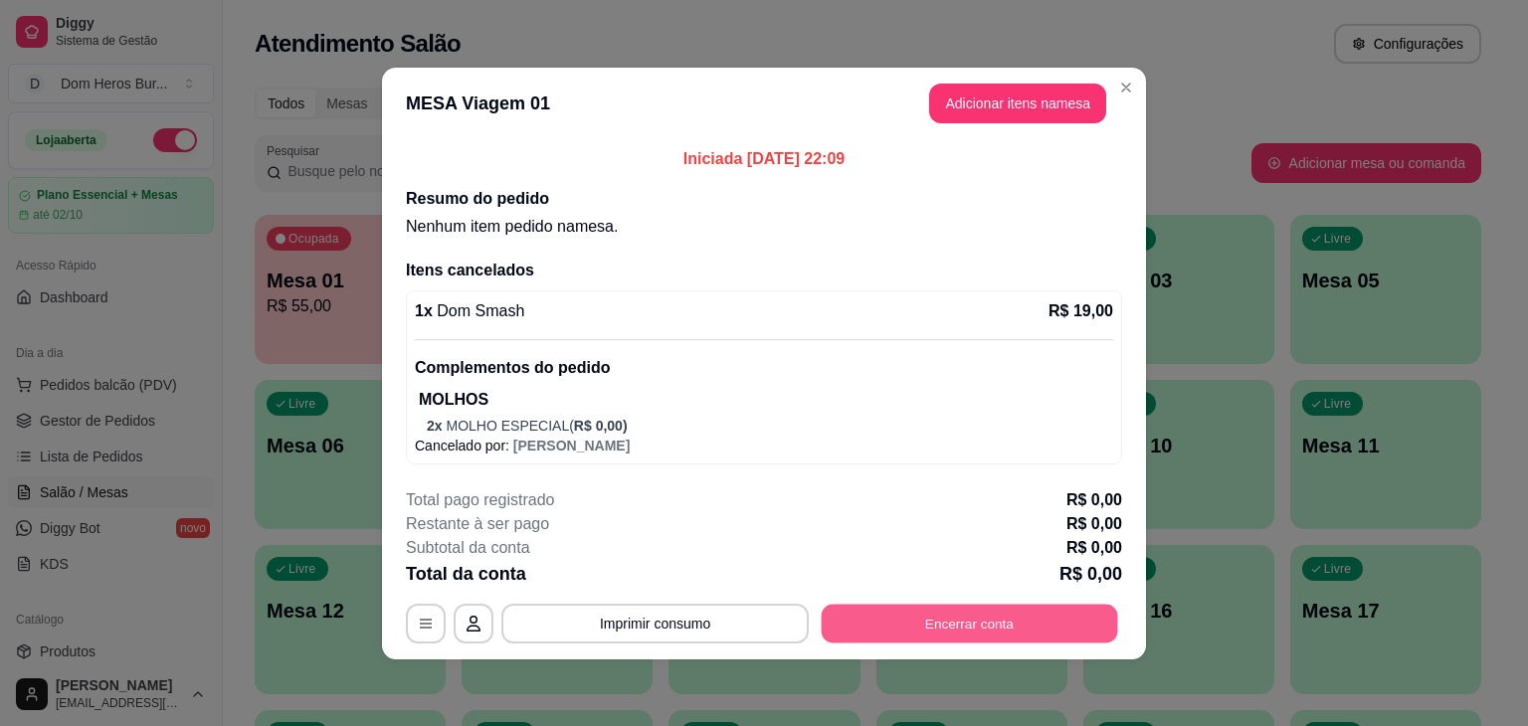
click at [961, 617] on button "Encerrar conta" at bounding box center [970, 623] width 296 height 39
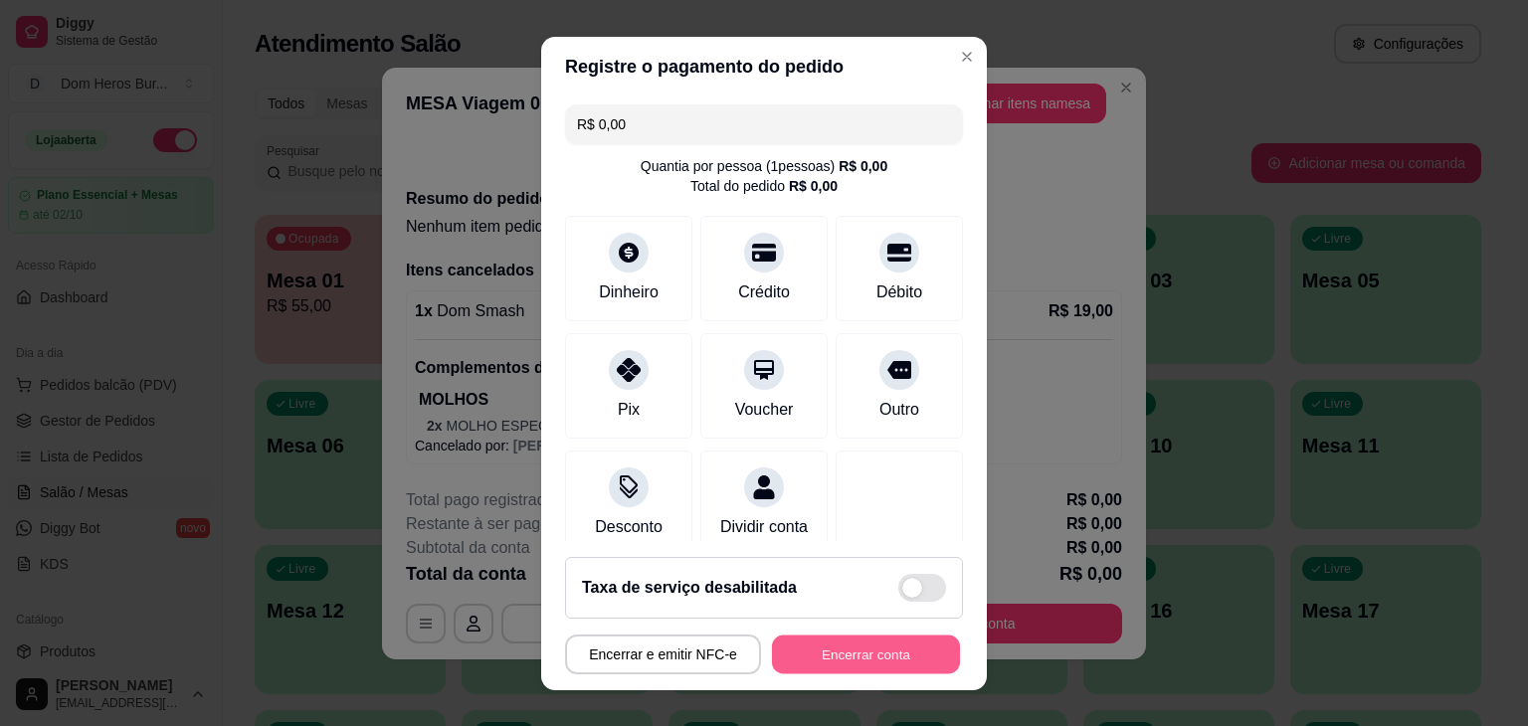
click at [921, 667] on button "Encerrar conta" at bounding box center [866, 654] width 188 height 39
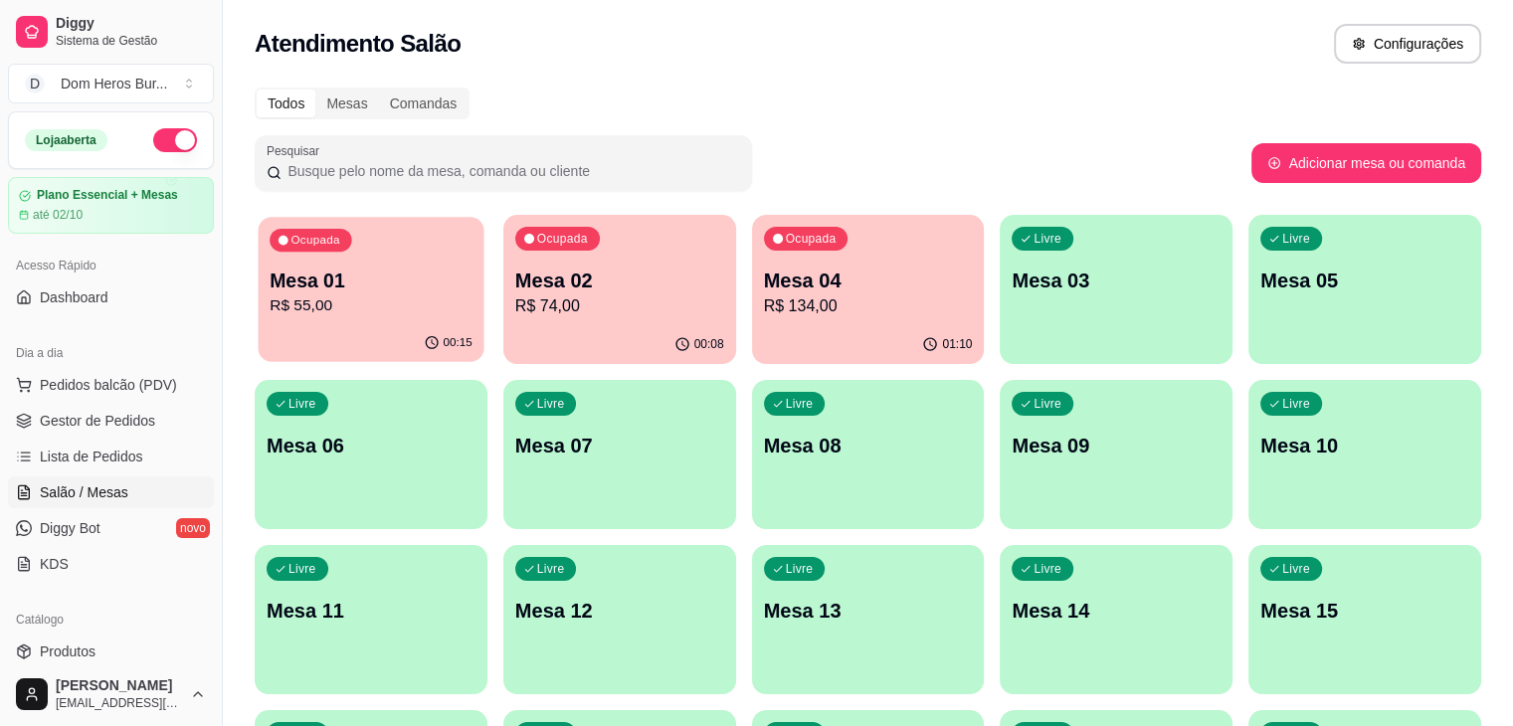
click at [348, 277] on p "Mesa 01" at bounding box center [371, 281] width 203 height 27
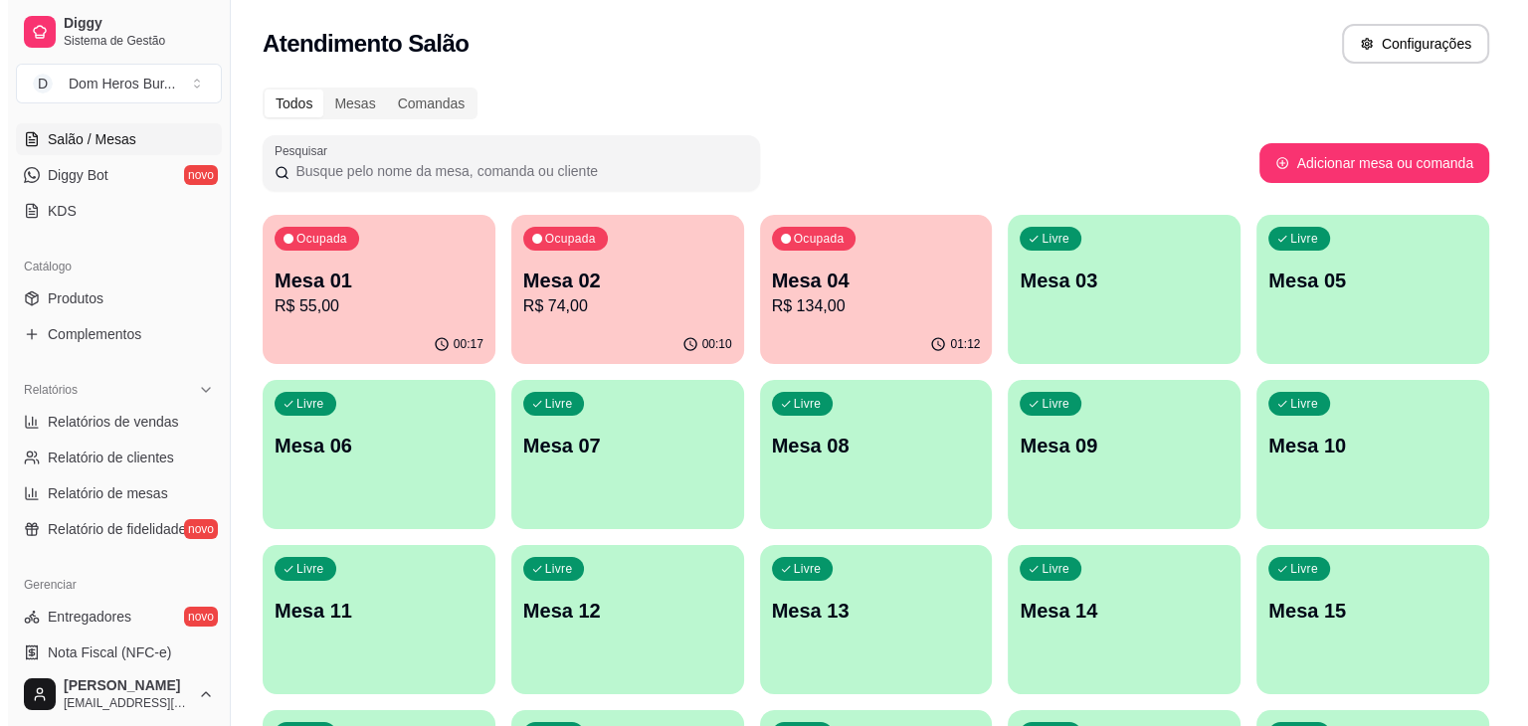
scroll to position [368, 0]
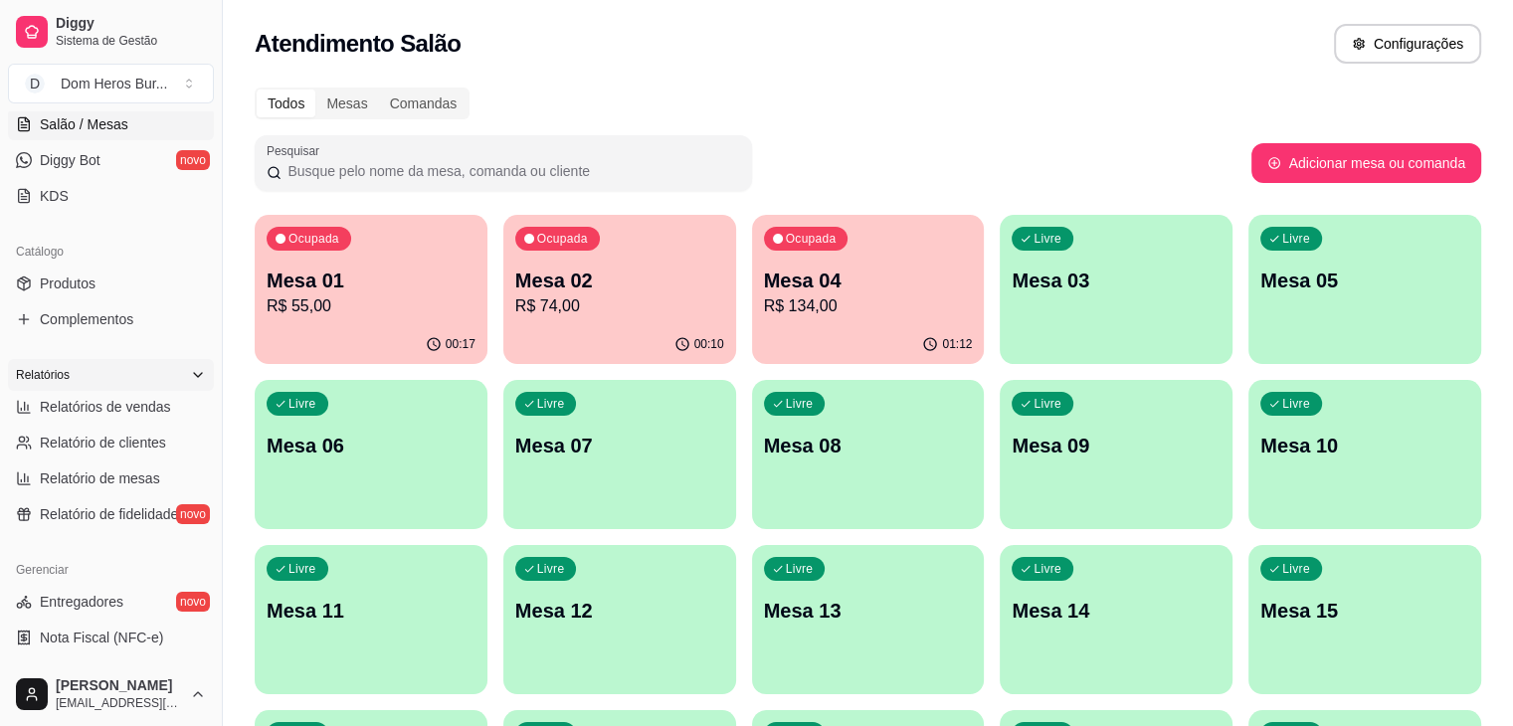
click at [171, 388] on div "Relatórios" at bounding box center [111, 375] width 206 height 32
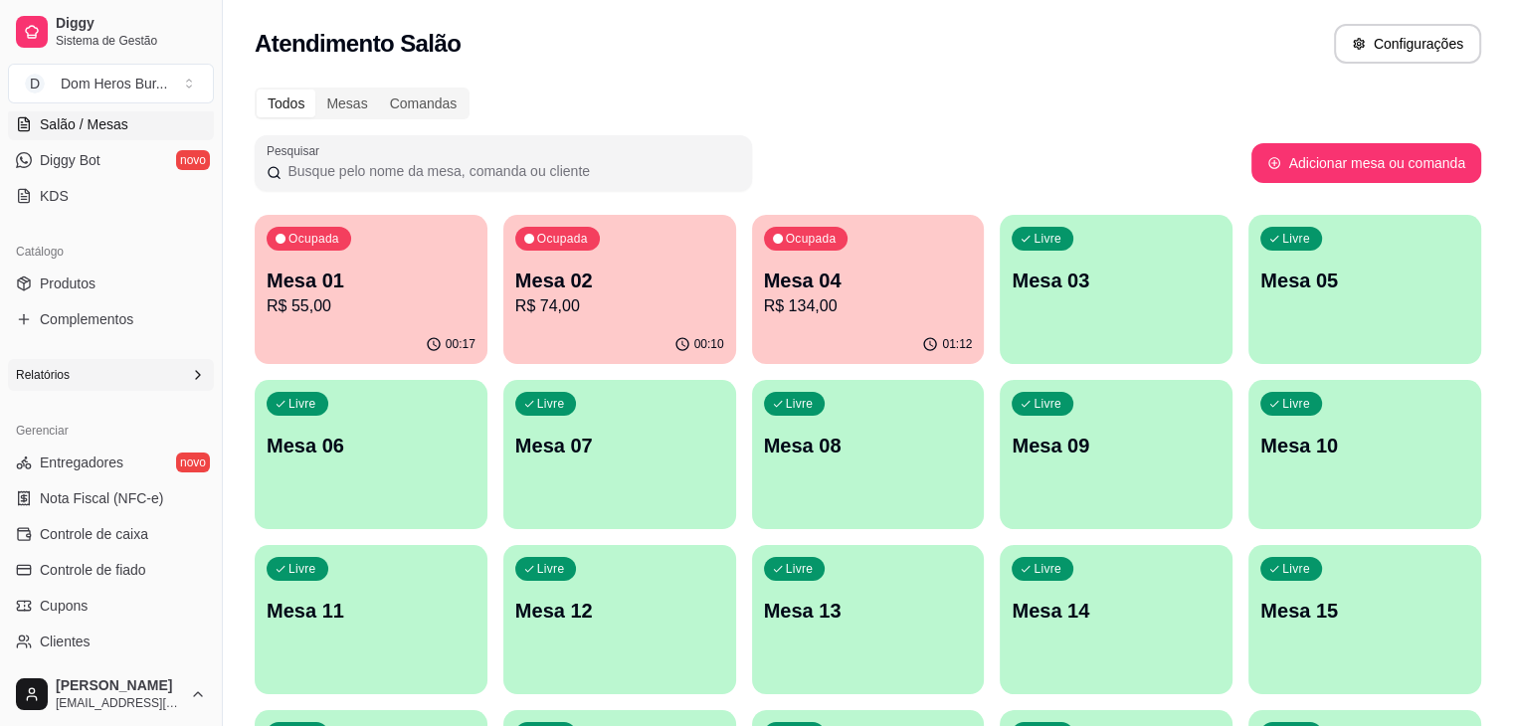
click at [168, 373] on div "Relatórios" at bounding box center [111, 375] width 206 height 32
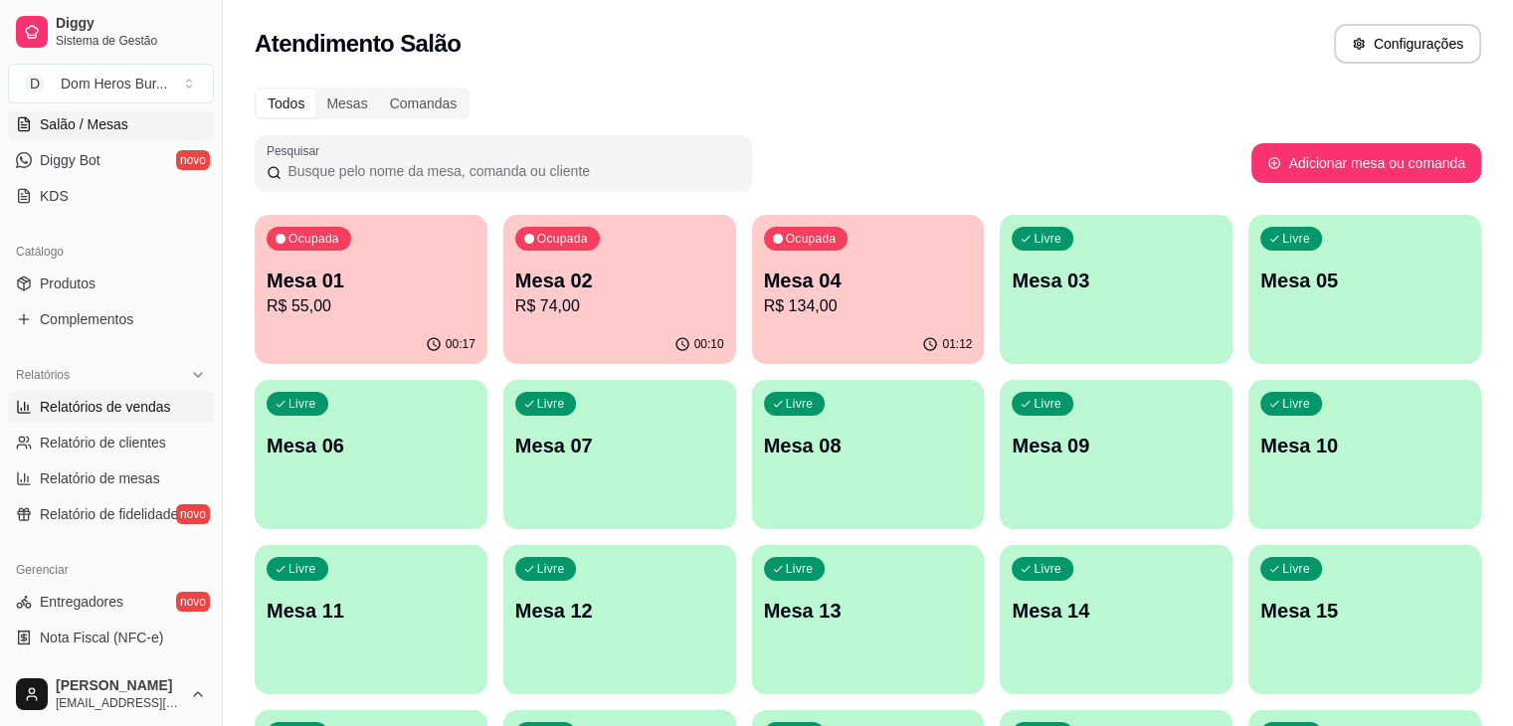
click at [130, 399] on span "Relatórios de vendas" at bounding box center [105, 407] width 131 height 20
select select "ALL"
select select "0"
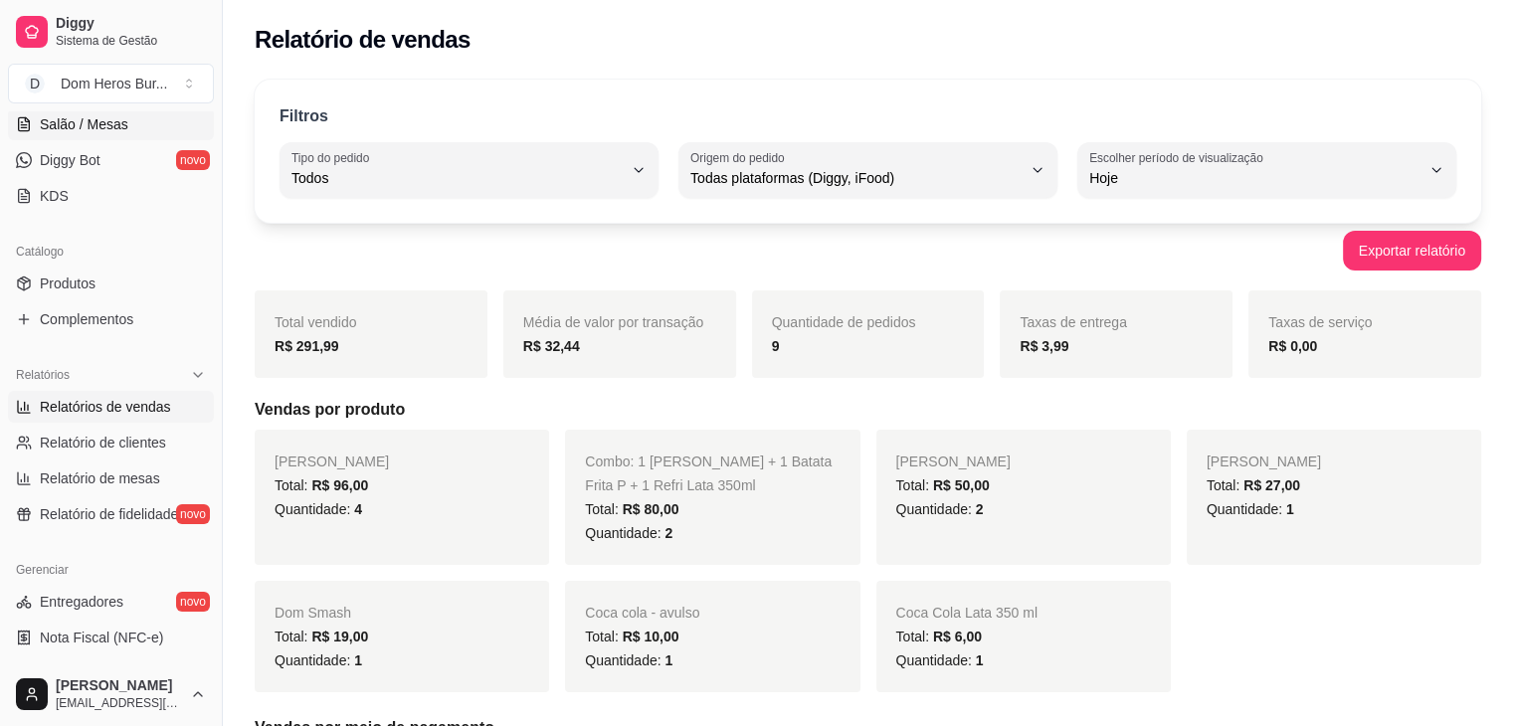
click at [115, 118] on span "Salão / Mesas" at bounding box center [84, 124] width 89 height 20
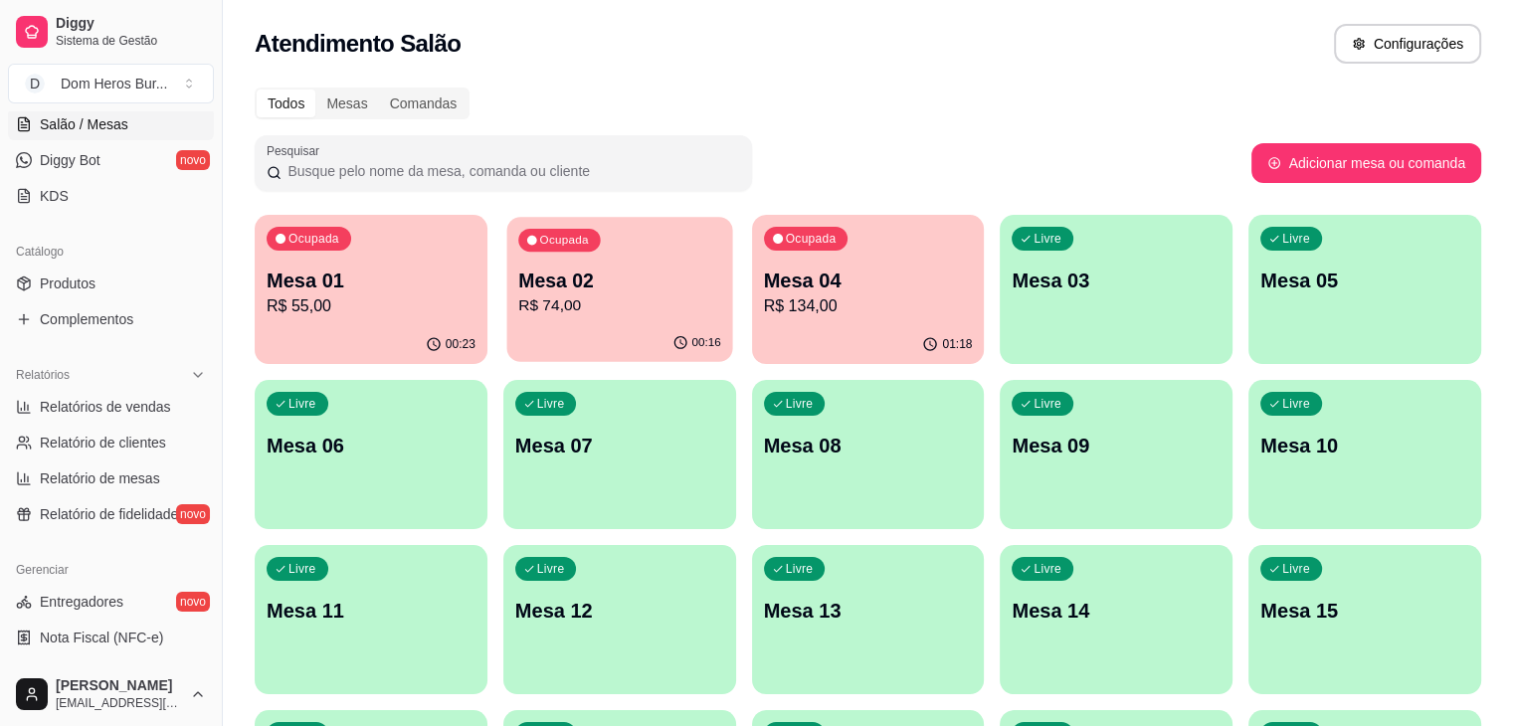
click at [581, 338] on div "00:16" at bounding box center [619, 343] width 226 height 38
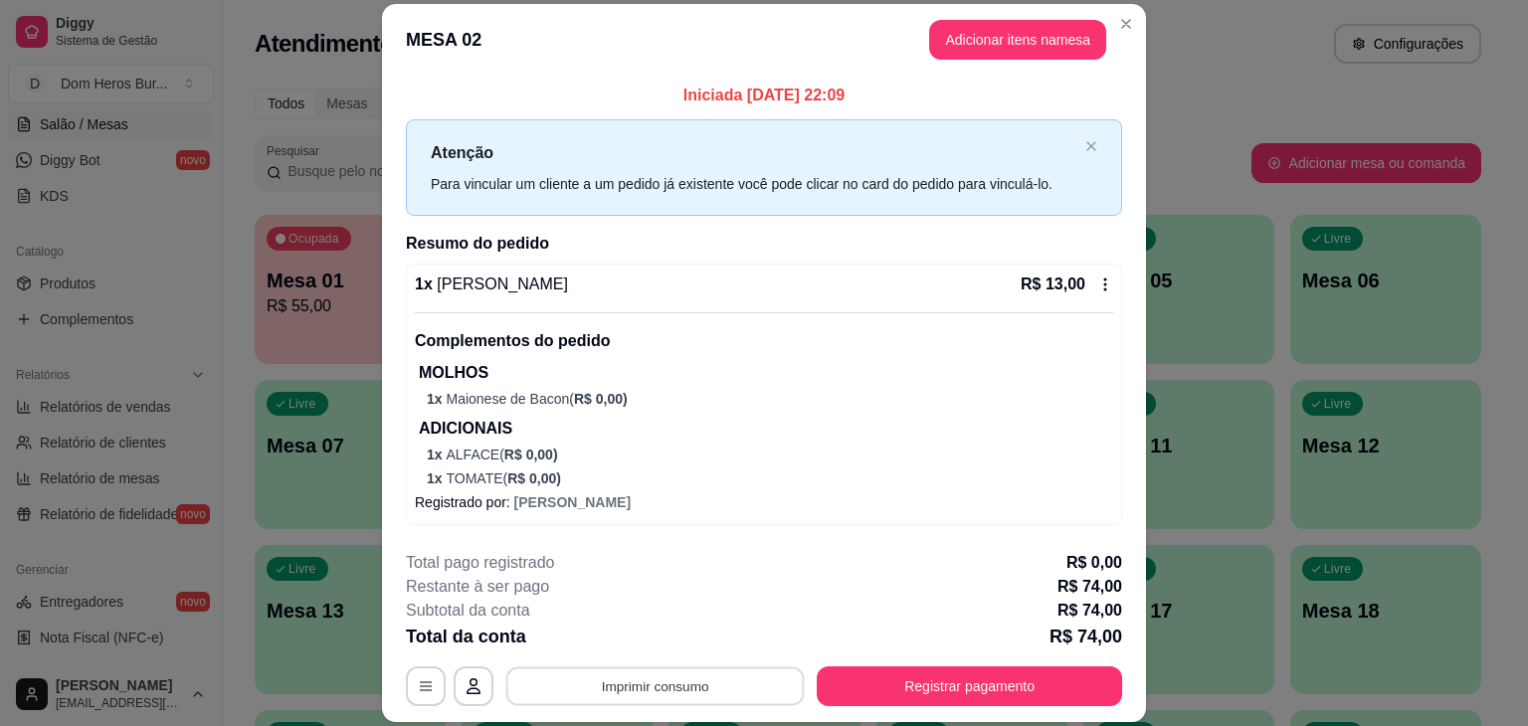
click at [607, 683] on button "Imprimir consumo" at bounding box center [655, 686] width 298 height 39
click at [626, 646] on button "IMPRESSORA" at bounding box center [653, 640] width 139 height 31
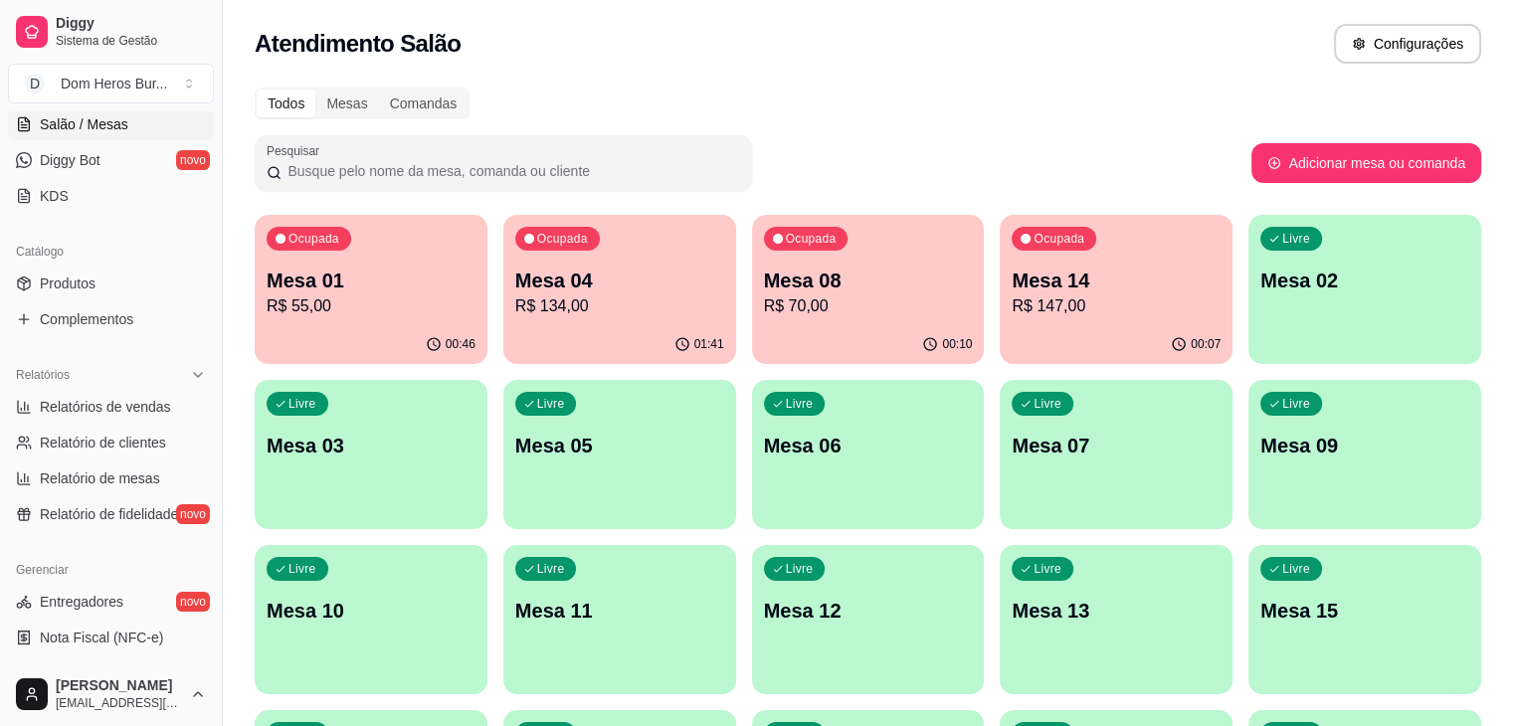
click at [537, 64] on div "Atendimento Salão Configurações" at bounding box center [868, 38] width 1290 height 76
click at [390, 310] on p "R$ 55,00" at bounding box center [371, 306] width 209 height 24
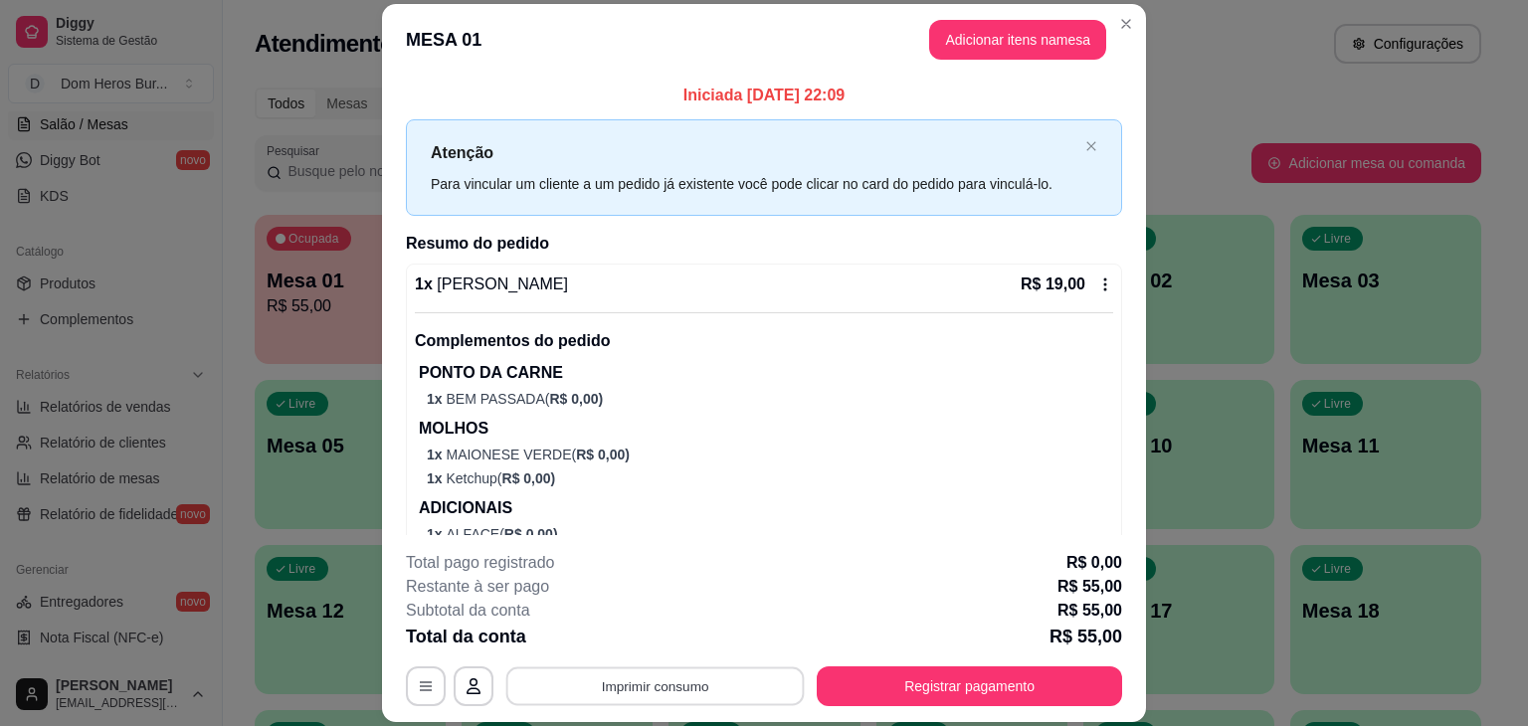
click at [707, 678] on button "Imprimir consumo" at bounding box center [655, 686] width 298 height 39
click at [630, 626] on button "IMPRESSORA" at bounding box center [653, 640] width 139 height 31
click at [890, 669] on button "Registrar pagamento" at bounding box center [969, 686] width 305 height 40
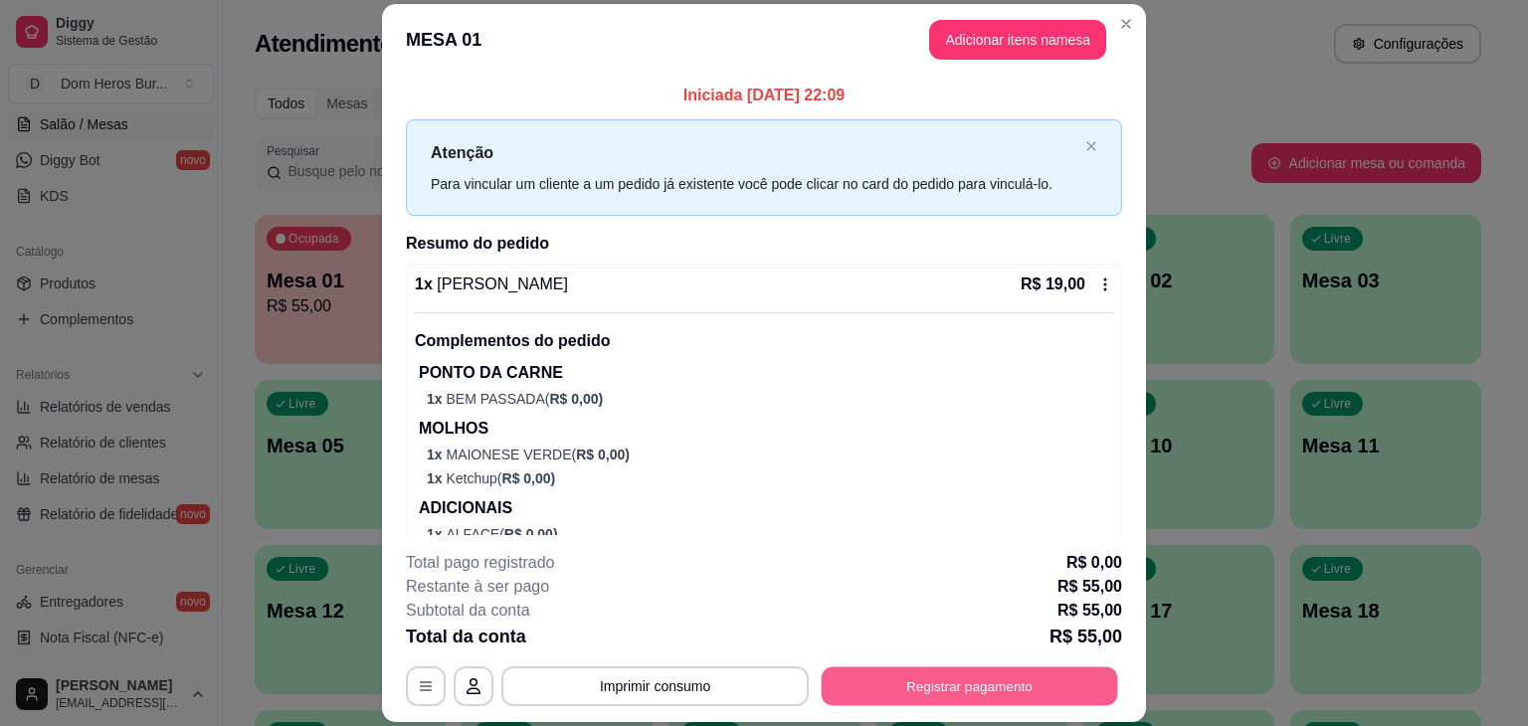
click at [867, 693] on button "Registrar pagamento" at bounding box center [970, 686] width 296 height 39
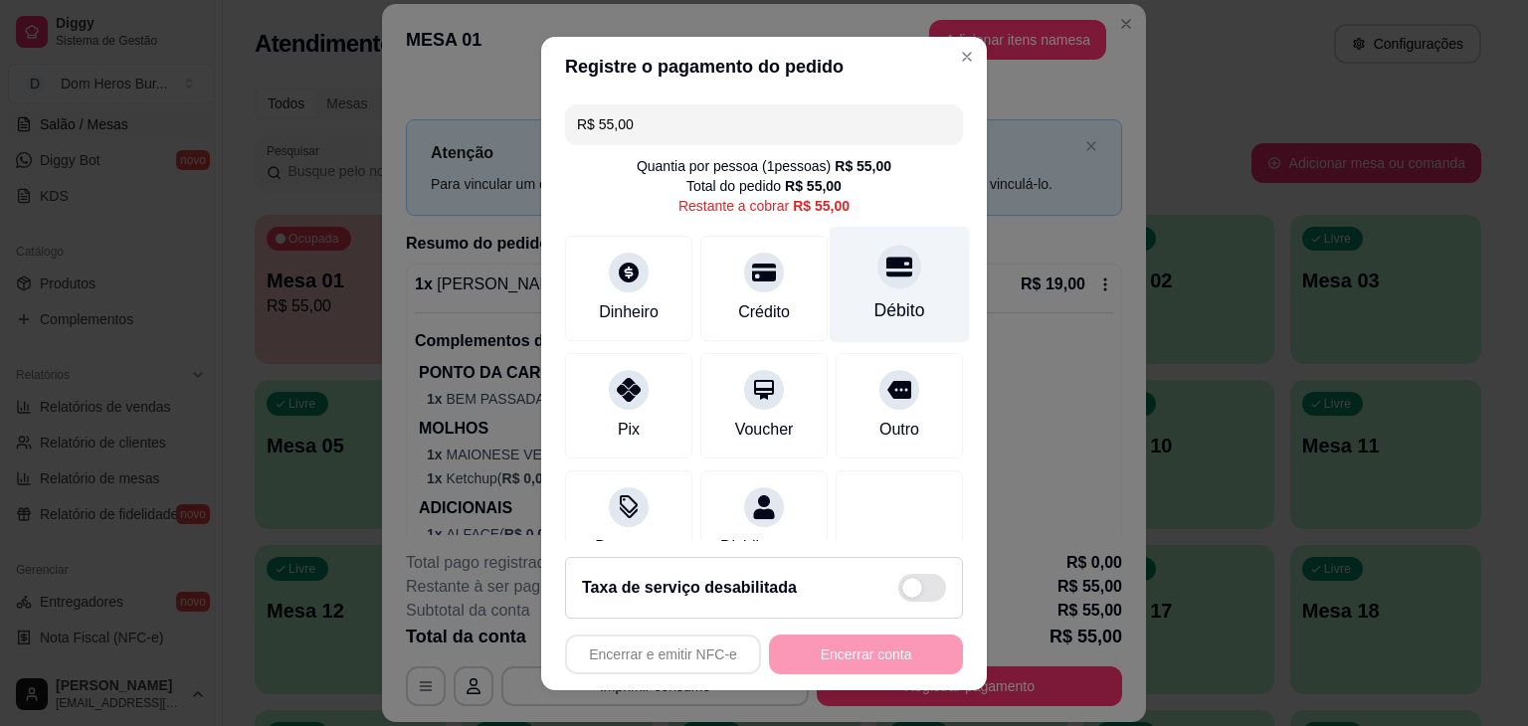
click at [886, 276] on icon at bounding box center [899, 267] width 26 height 26
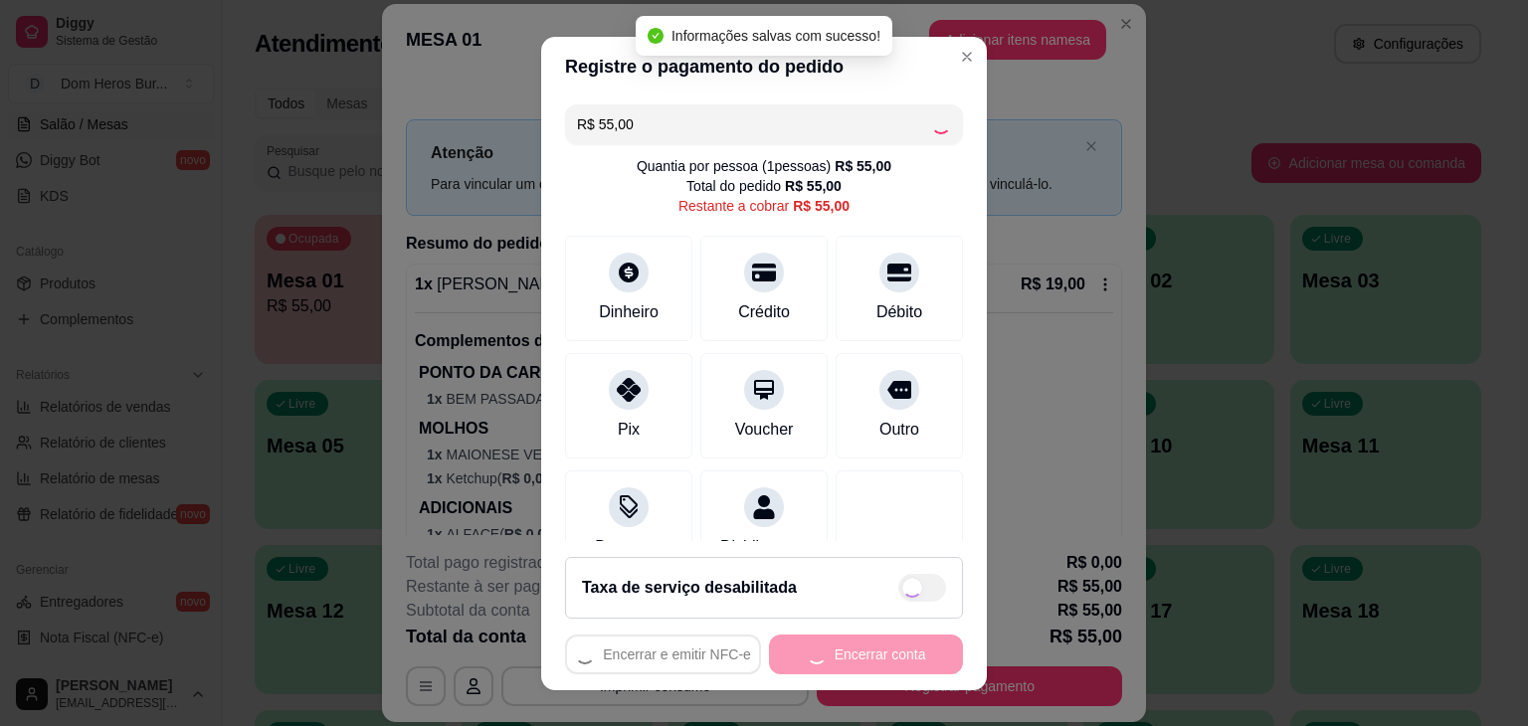
type input "R$ 0,00"
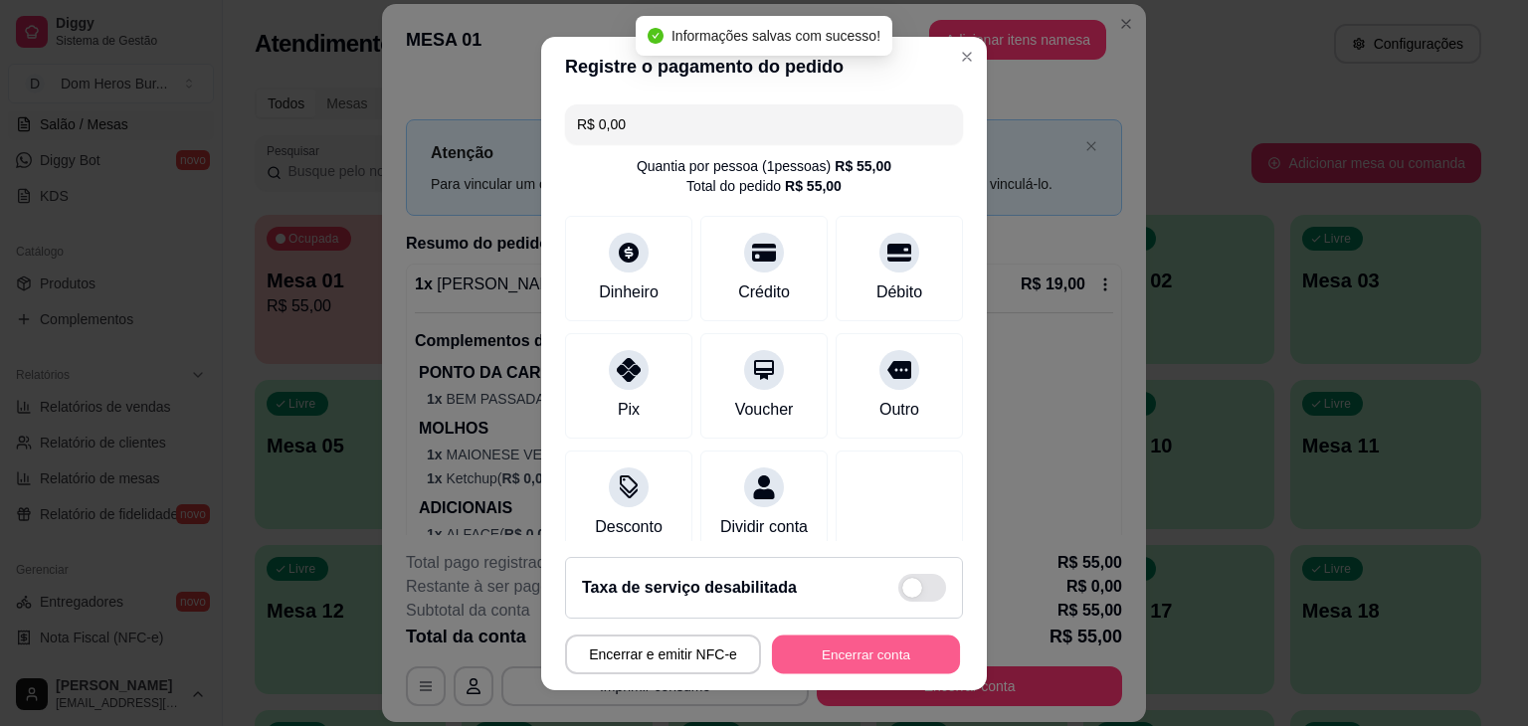
click at [850, 655] on button "Encerrar conta" at bounding box center [866, 654] width 188 height 39
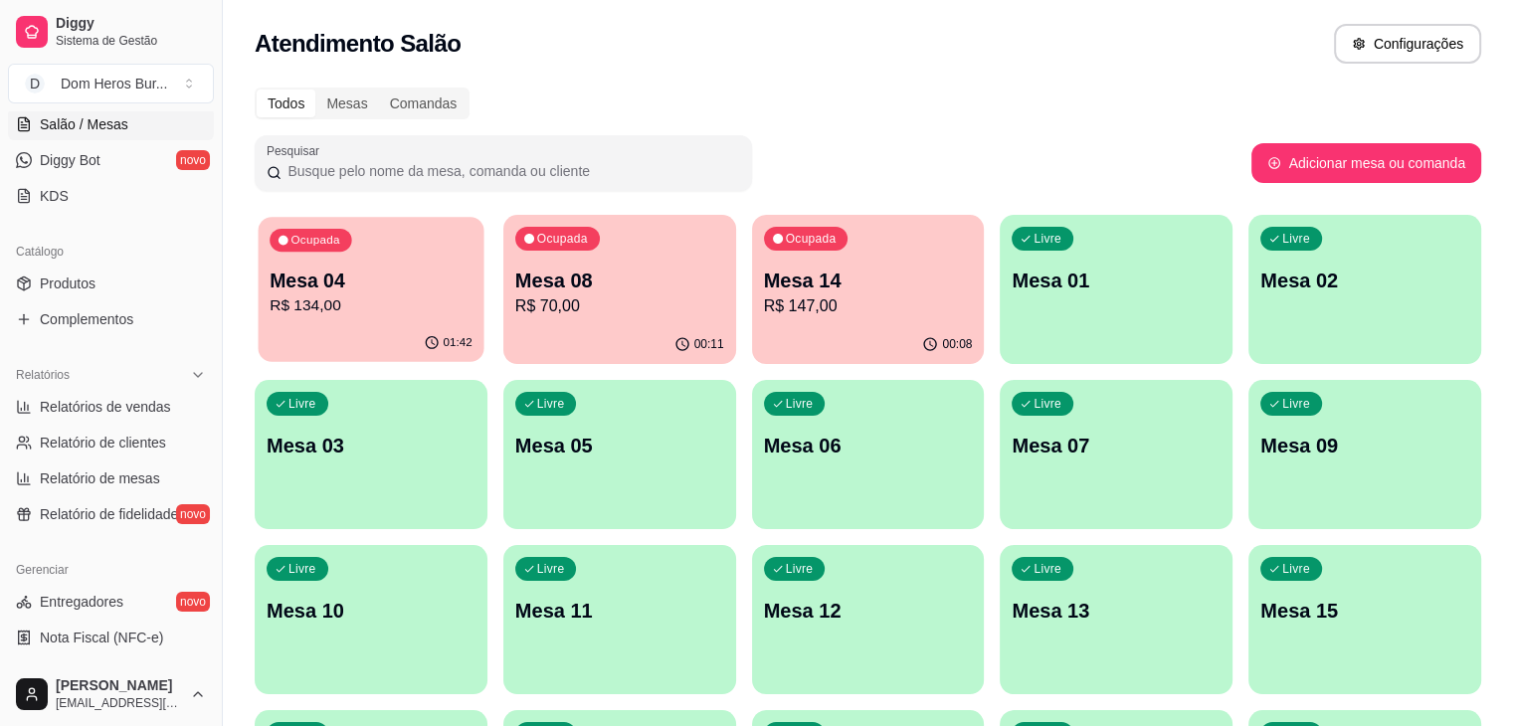
click at [446, 283] on div "Ocupada Mesa 04 R$ 134,00 01:42 Ocupada Mesa 08 R$ 70,00 00:11 Ocupada Mesa 14 …" at bounding box center [868, 702] width 1226 height 975
click at [377, 305] on p "R$ 134,00" at bounding box center [371, 305] width 203 height 23
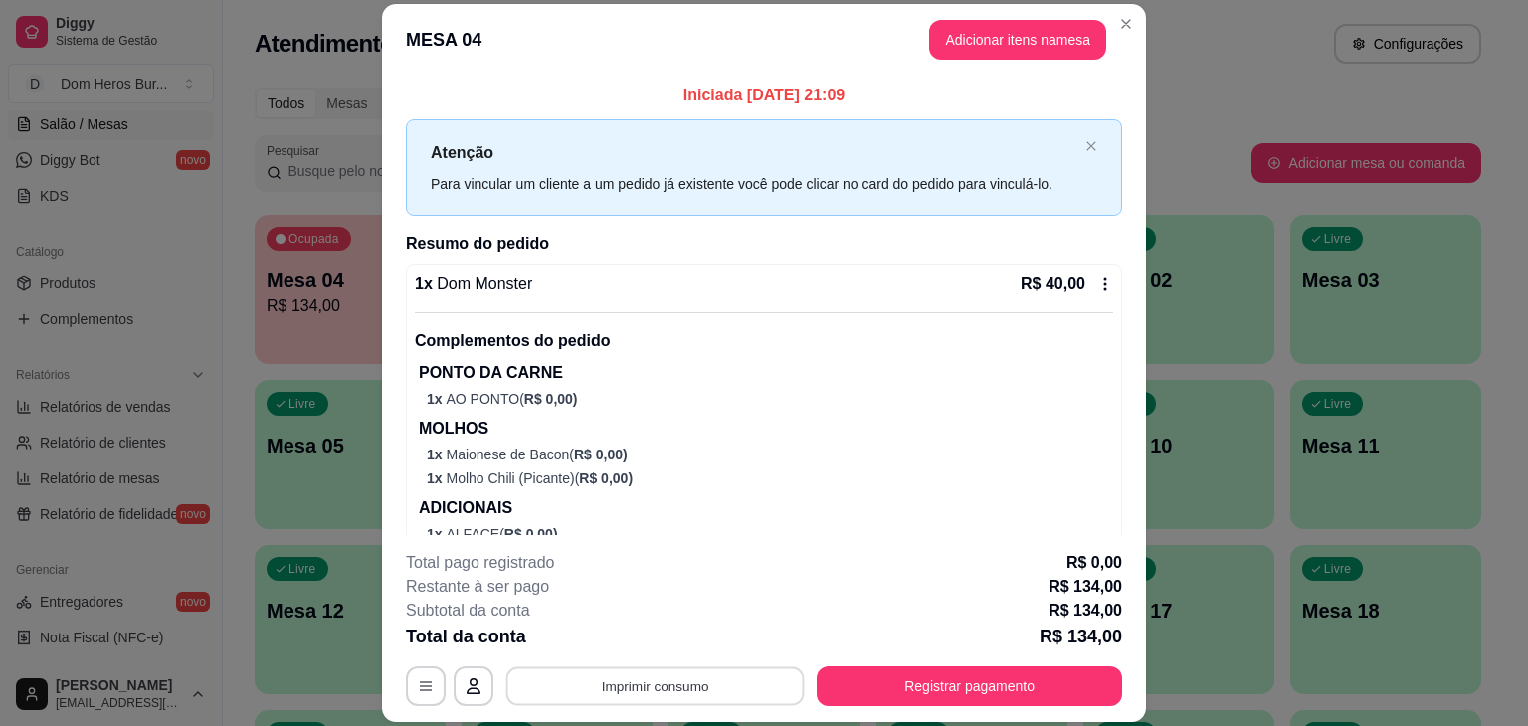
click at [716, 688] on button "Imprimir consumo" at bounding box center [655, 686] width 298 height 39
click at [675, 646] on button "IMPRESSORA" at bounding box center [653, 640] width 139 height 31
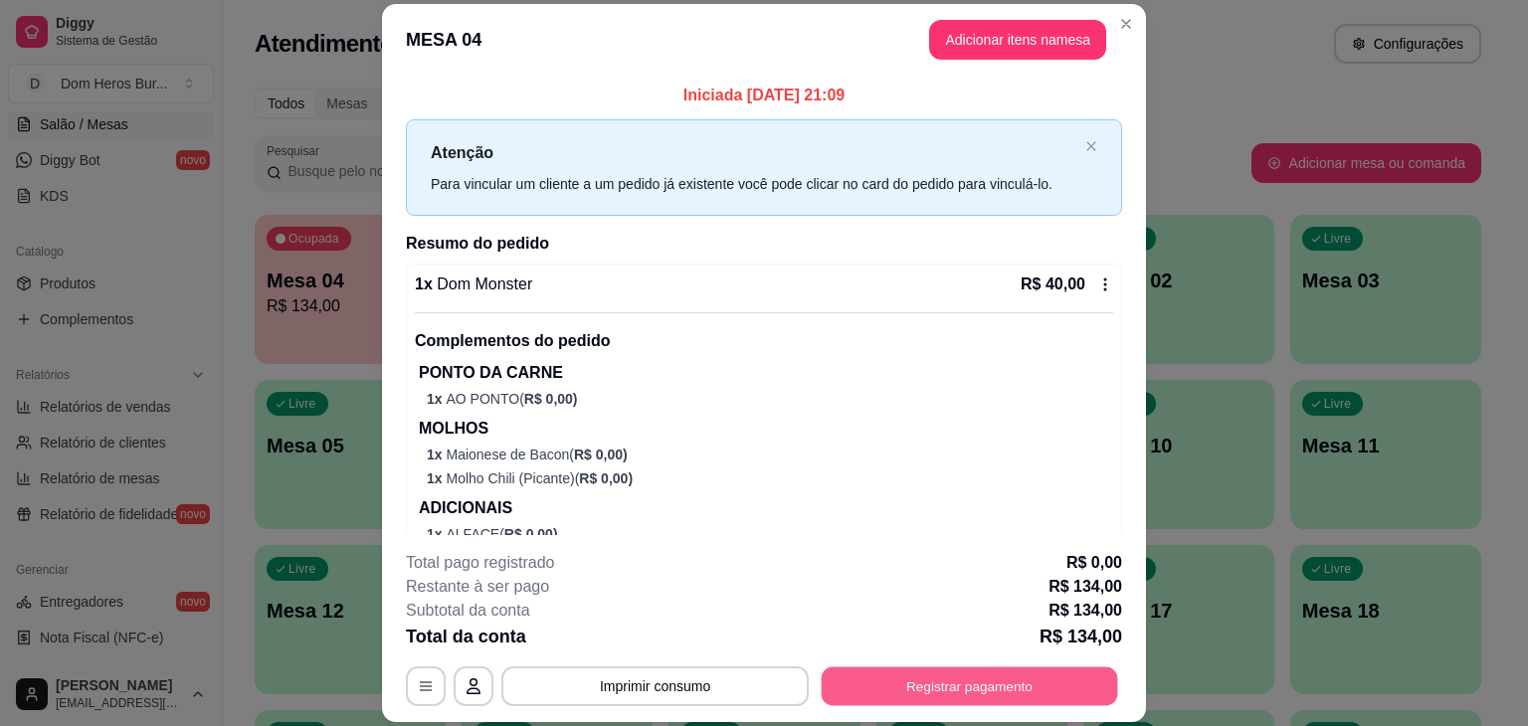
click at [1017, 692] on button "Registrar pagamento" at bounding box center [970, 686] width 296 height 39
click at [903, 701] on button "Registrar pagamento" at bounding box center [970, 686] width 296 height 39
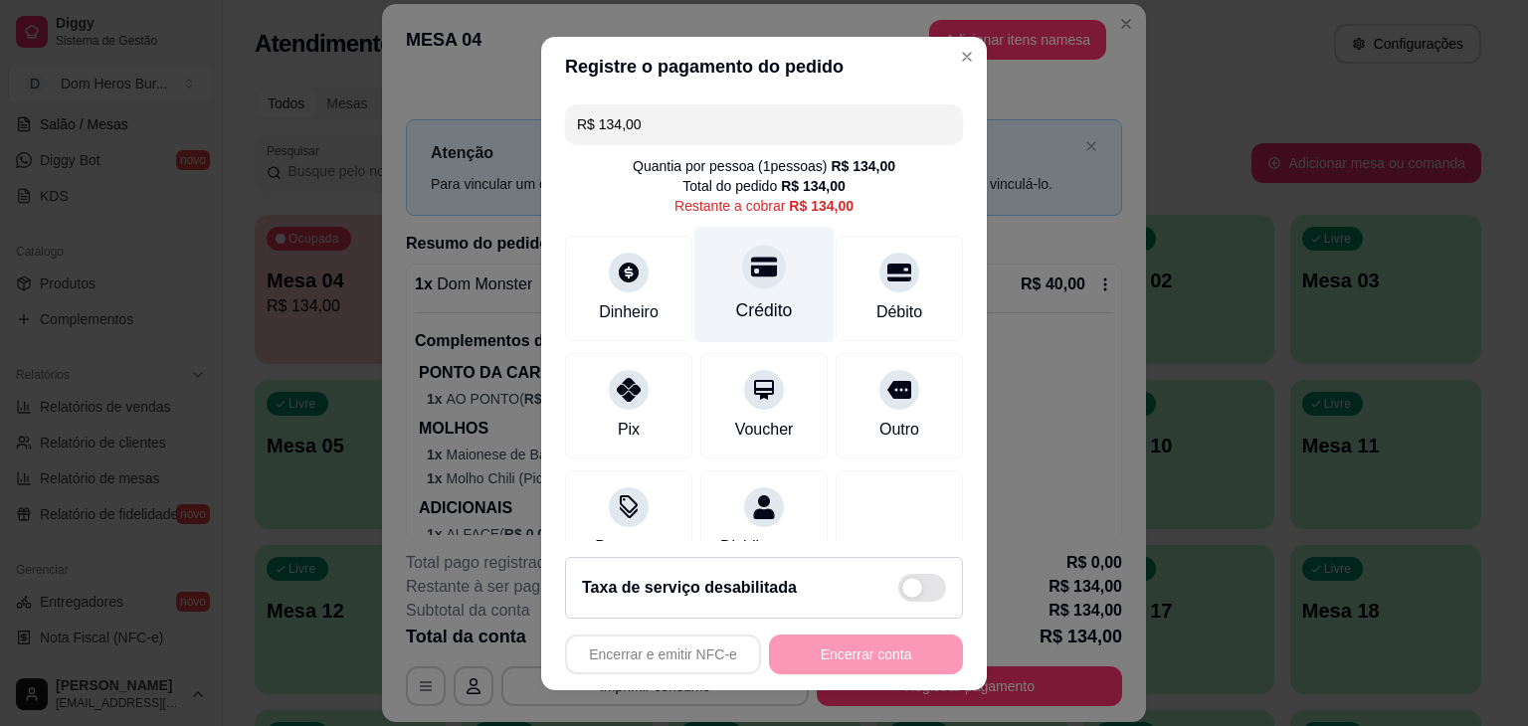
click at [748, 308] on div "Crédito" at bounding box center [764, 310] width 57 height 26
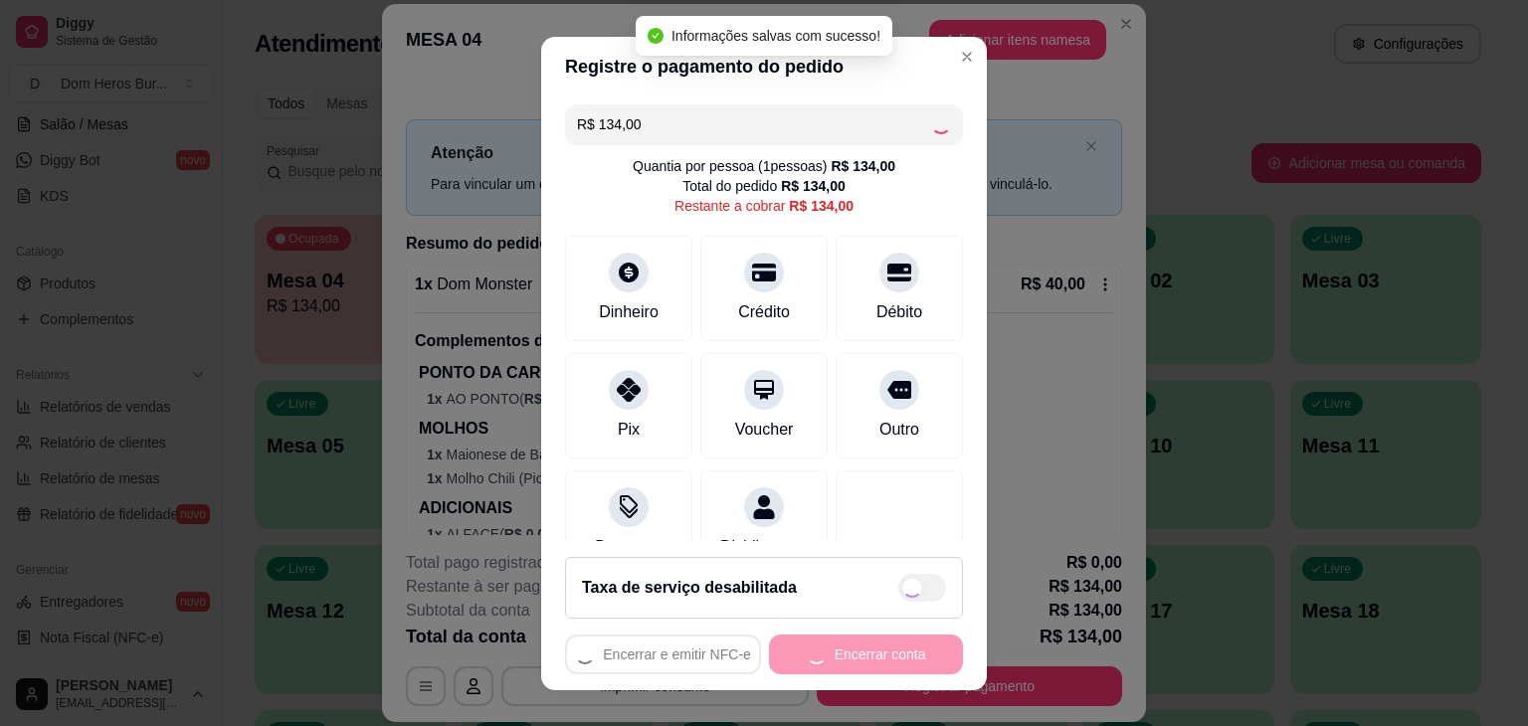
type input "R$ 0,00"
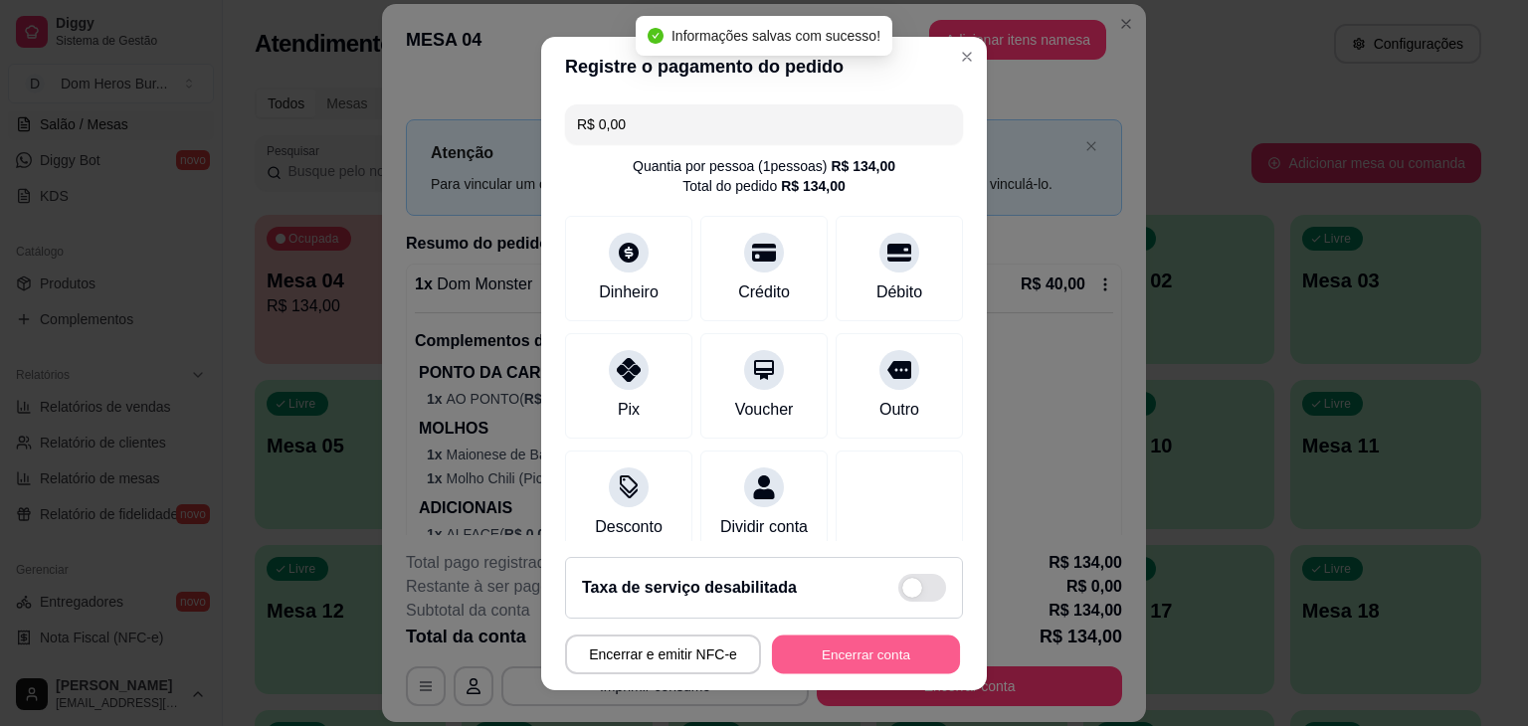
click at [826, 661] on button "Encerrar conta" at bounding box center [866, 654] width 188 height 39
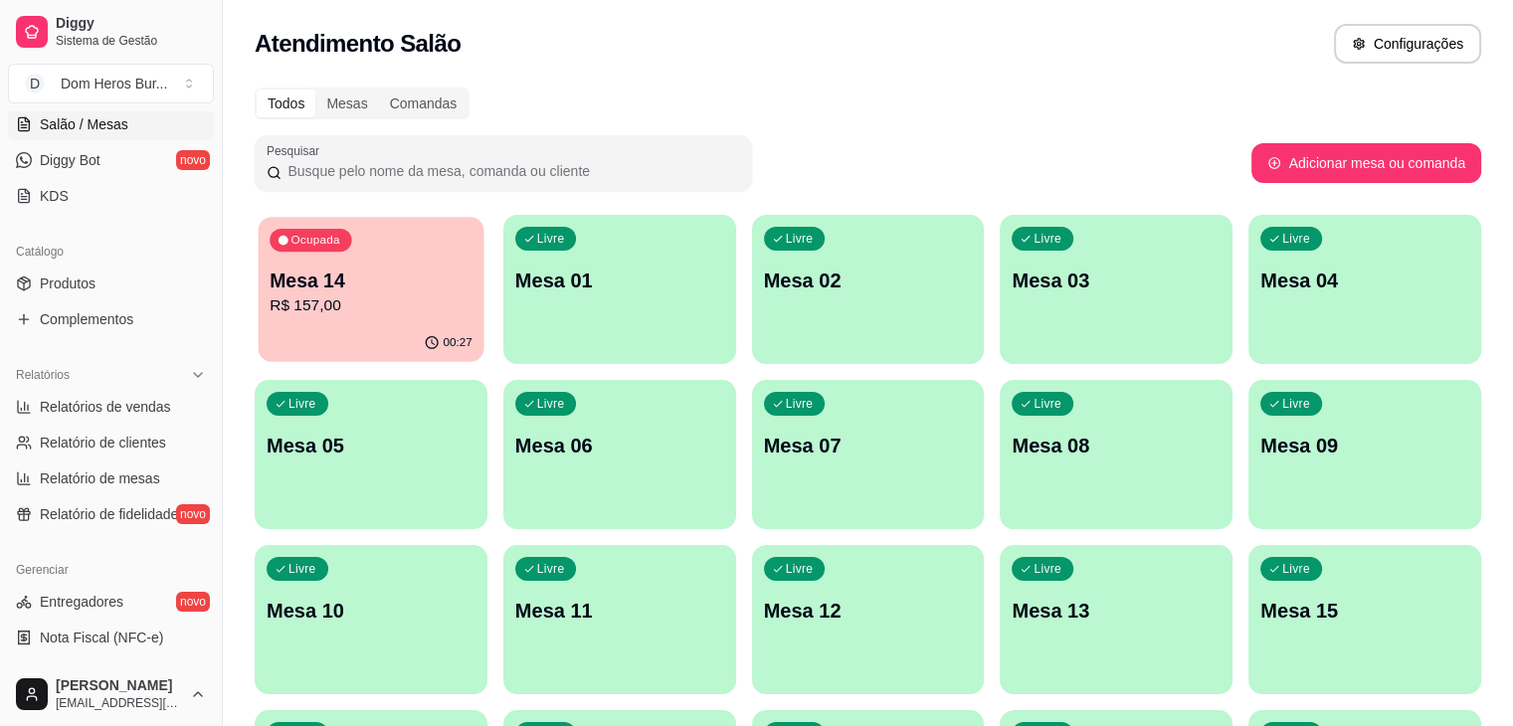
click at [390, 335] on div "00:27" at bounding box center [372, 343] width 226 height 38
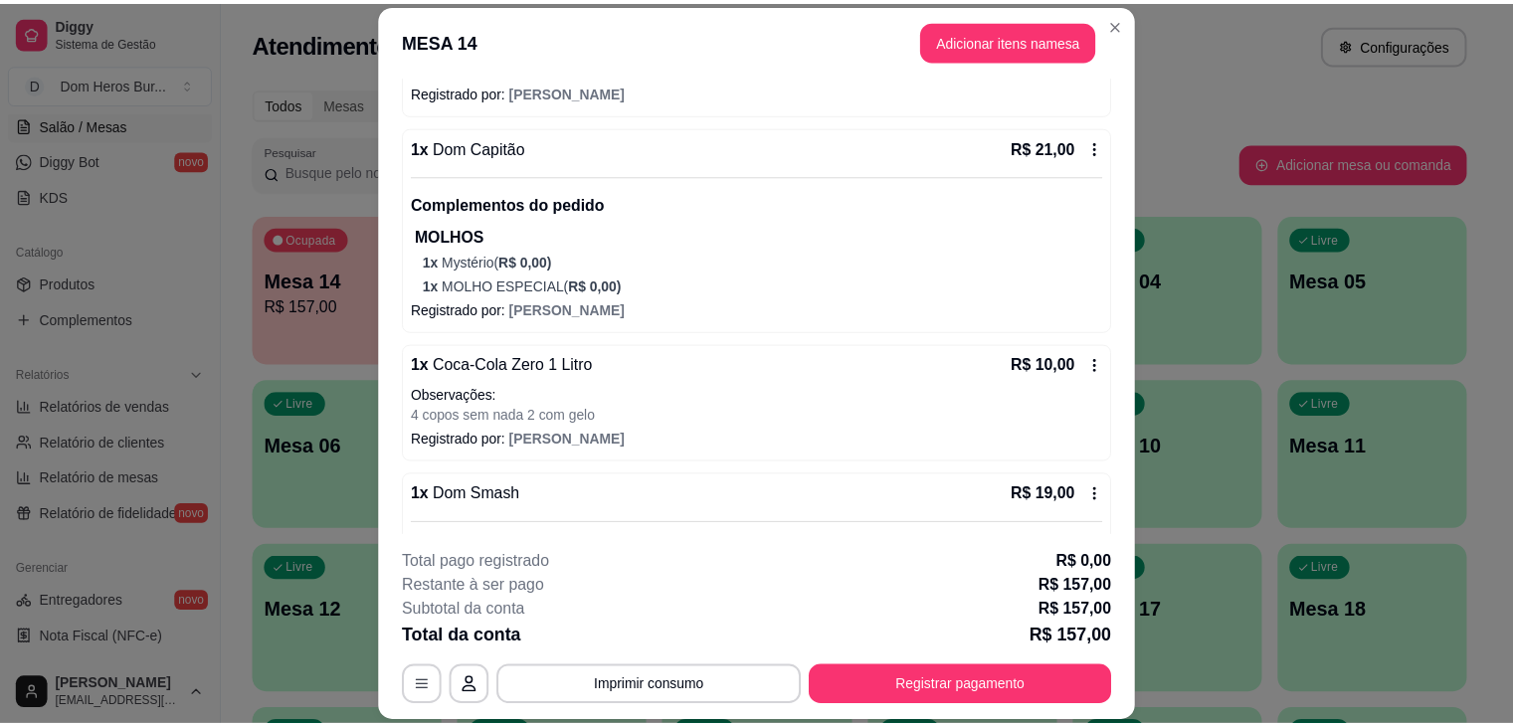
scroll to position [810, 0]
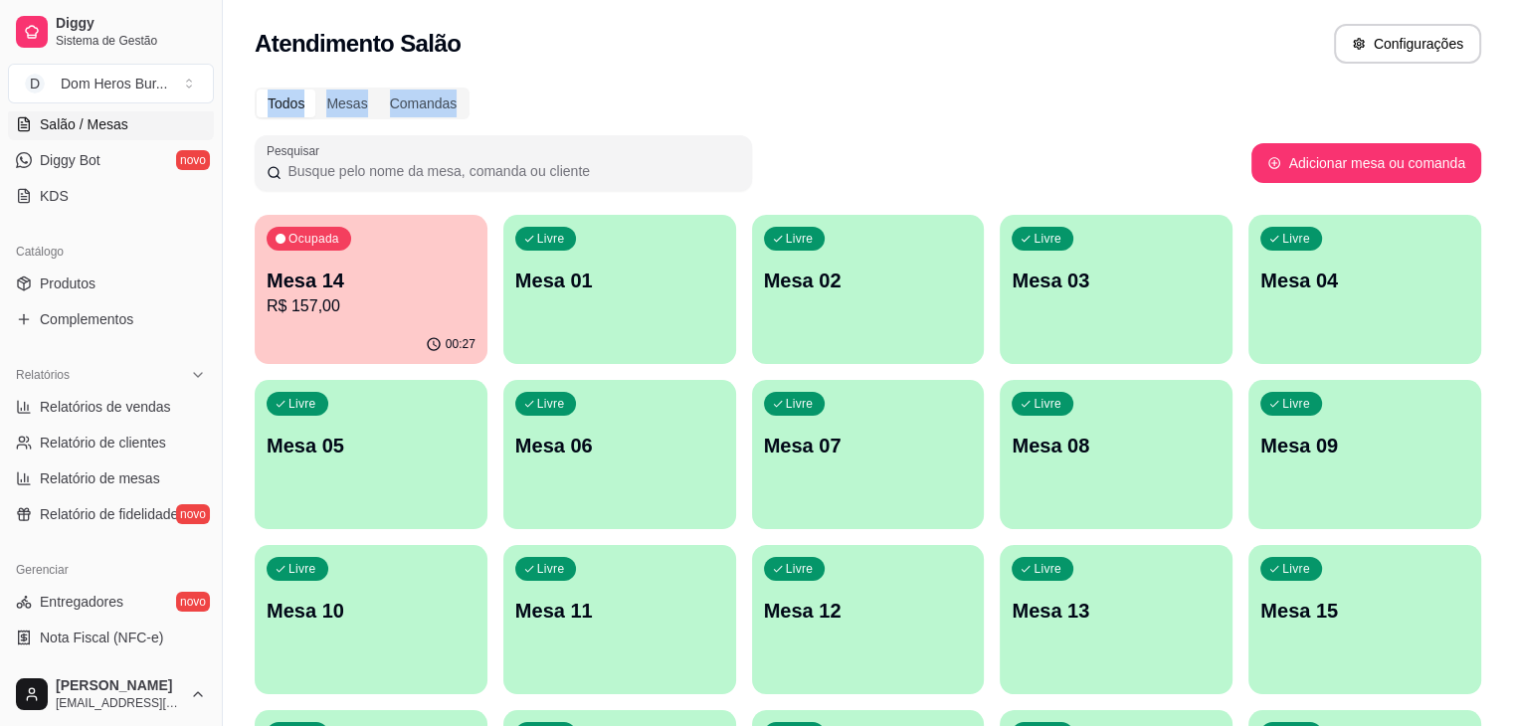
drag, startPoint x: 703, startPoint y: 77, endPoint x: 749, endPoint y: -87, distance: 169.4
click at [749, 0] on html "Diggy Sistema de Gestão D Dom Heros Bur ... Loja aberta Plano Essencial + Mesas…" at bounding box center [756, 363] width 1513 height 726
drag, startPoint x: 215, startPoint y: 385, endPoint x: 256, endPoint y: 355, distance: 50.5
click at [256, 355] on div "Diggy Sistema de Gestão D Dom Heros Bur ... Loja aberta Plano Essencial + Mesas…" at bounding box center [756, 635] width 1513 height 1270
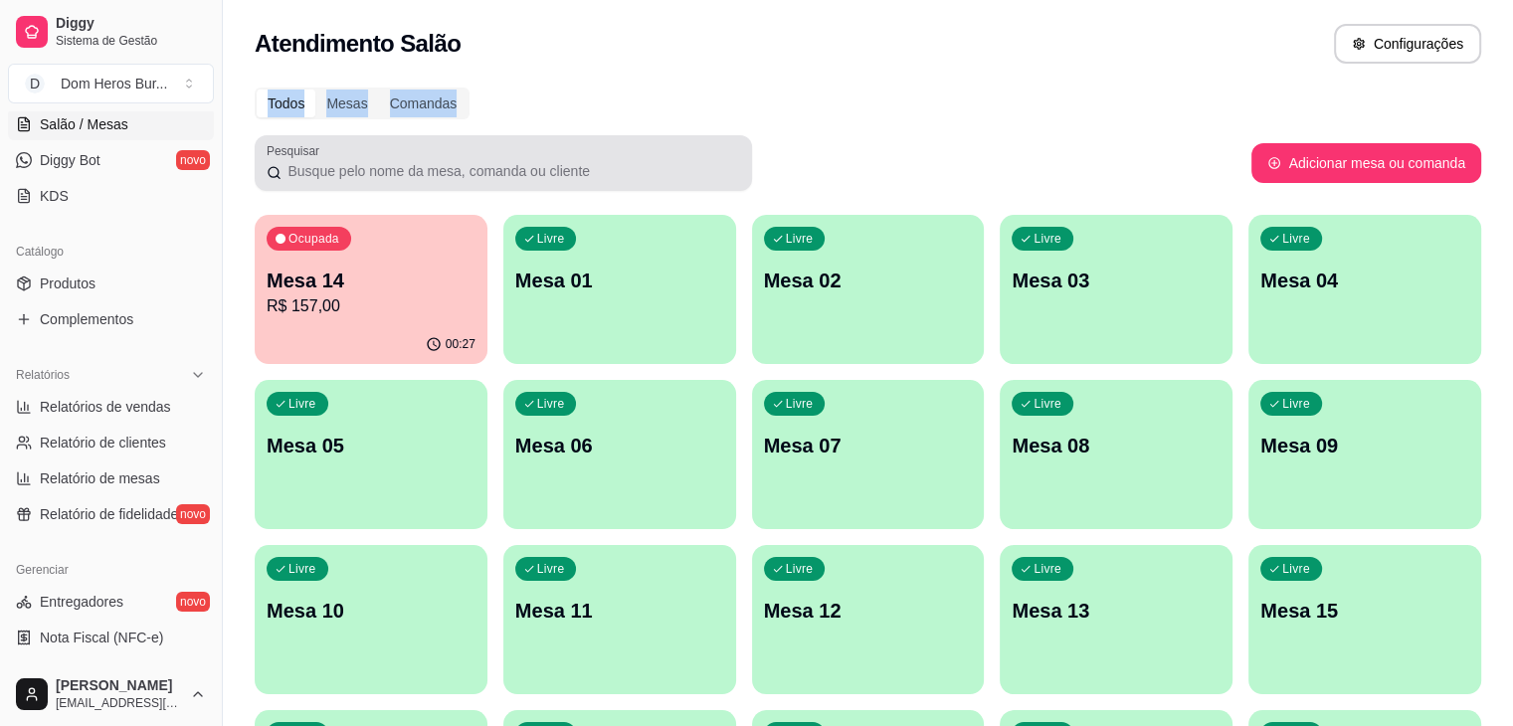
drag, startPoint x: 214, startPoint y: 396, endPoint x: 333, endPoint y: 150, distance: 273.1
click at [333, 150] on div "Diggy Sistema de Gestão D Dom Heros Bur ... Loja aberta Plano Essencial + Mesas…" at bounding box center [756, 635] width 1513 height 1270
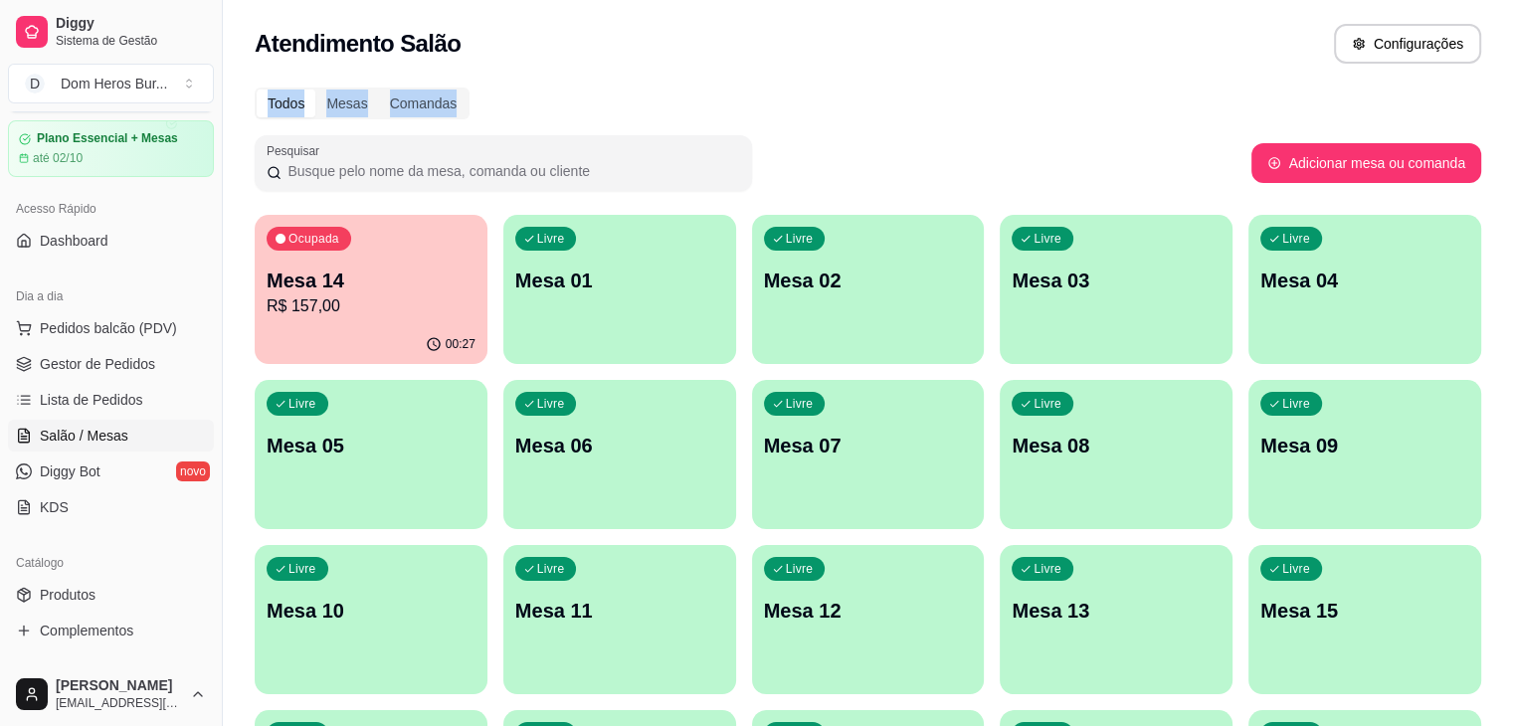
scroll to position [0, 0]
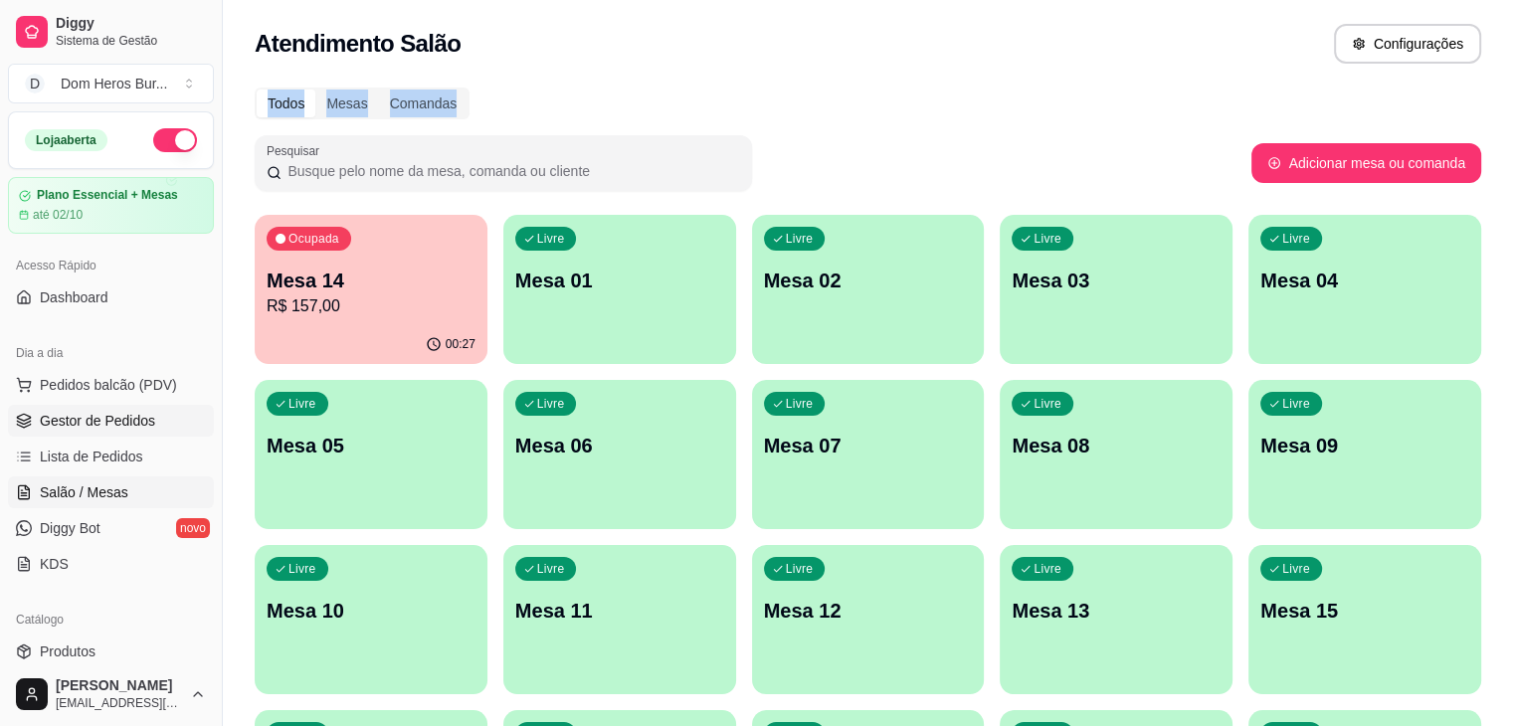
click at [169, 415] on link "Gestor de Pedidos" at bounding box center [111, 421] width 206 height 32
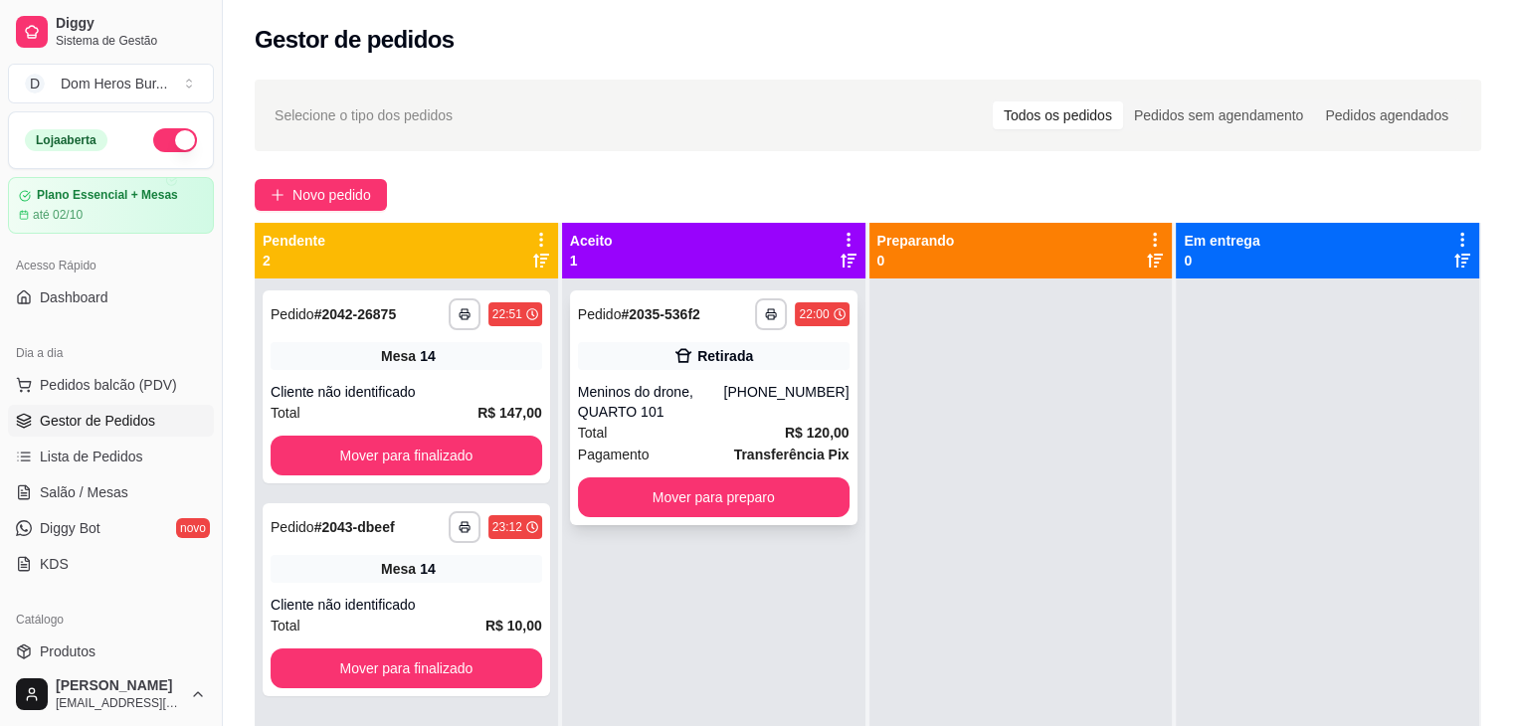
click at [720, 424] on div "Total R$ 120,00" at bounding box center [714, 433] width 272 height 22
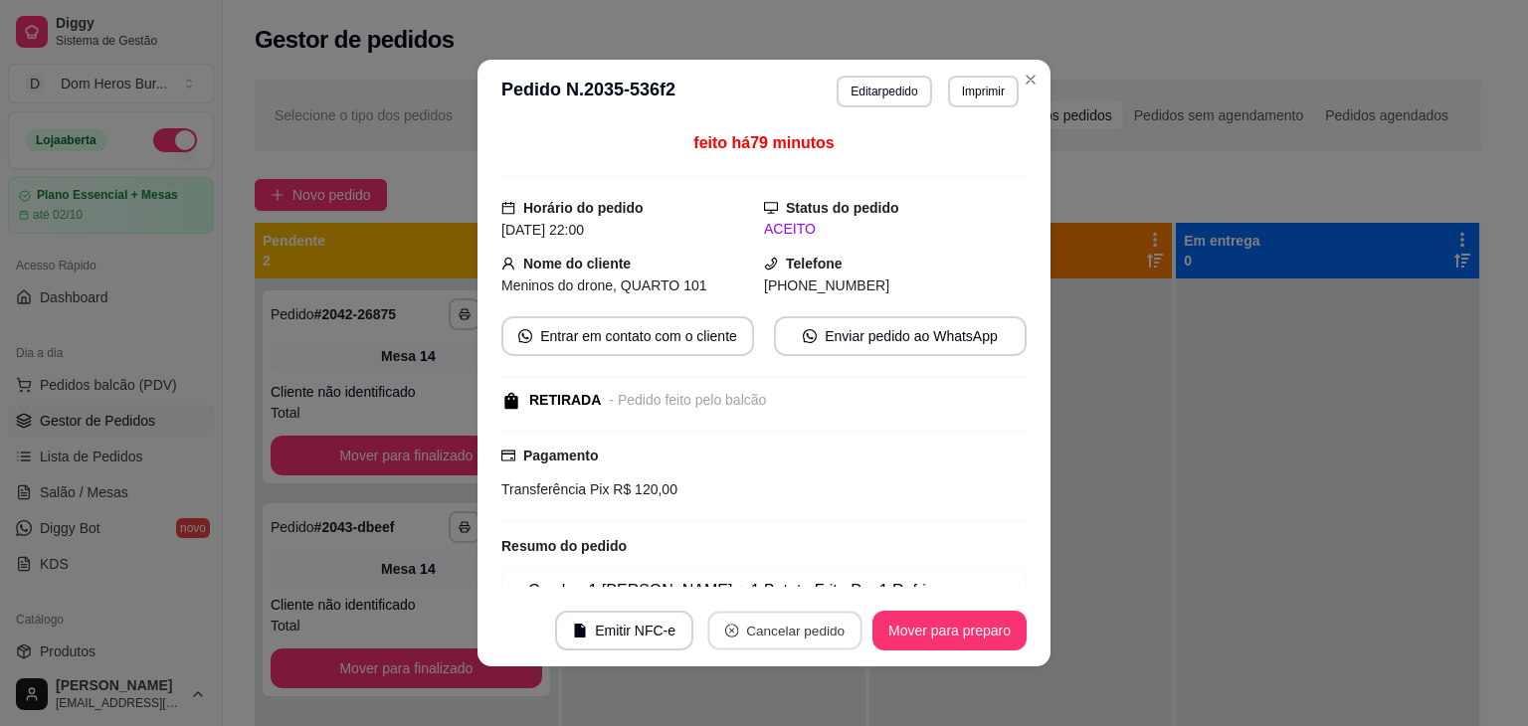
click at [746, 623] on button "Cancelar pedido" at bounding box center [784, 631] width 154 height 39
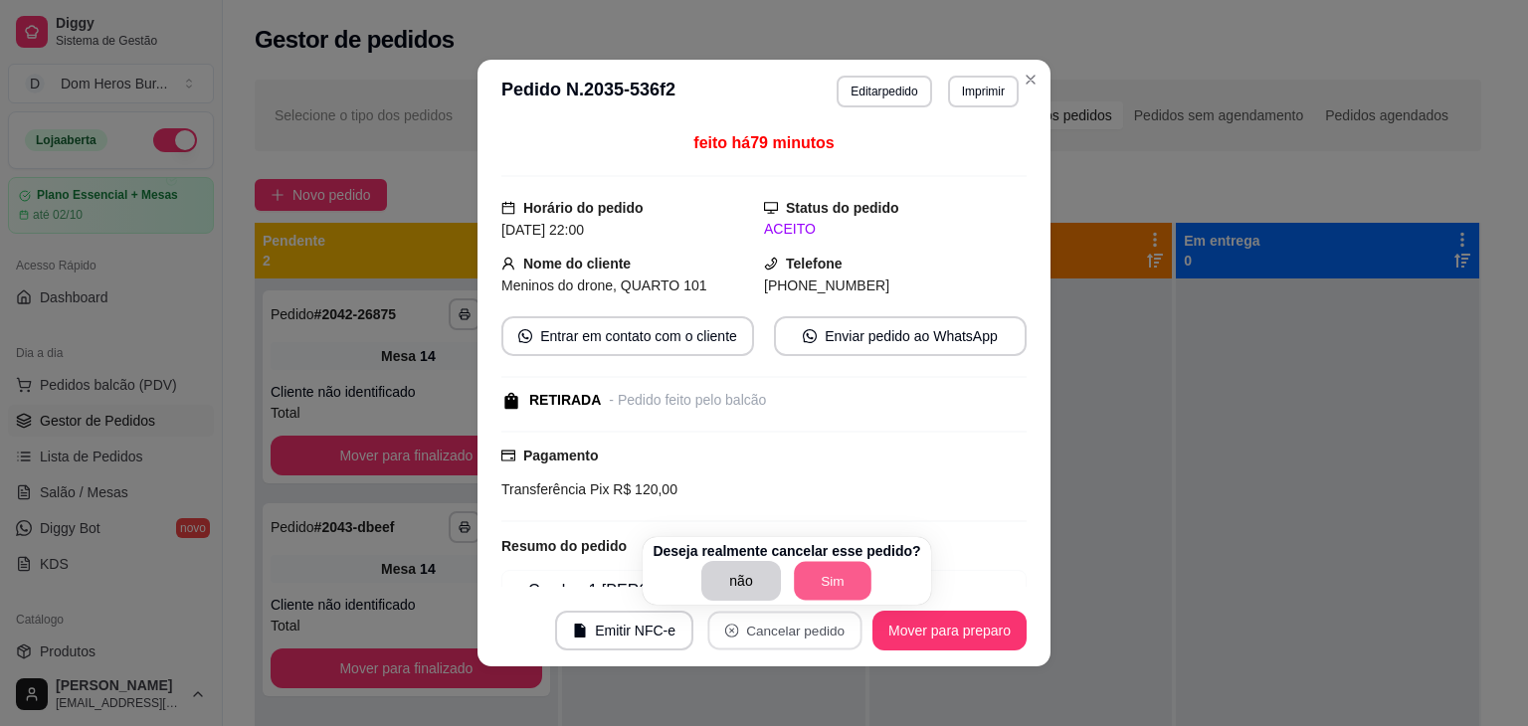
click at [837, 562] on button "Sim" at bounding box center [833, 581] width 78 height 39
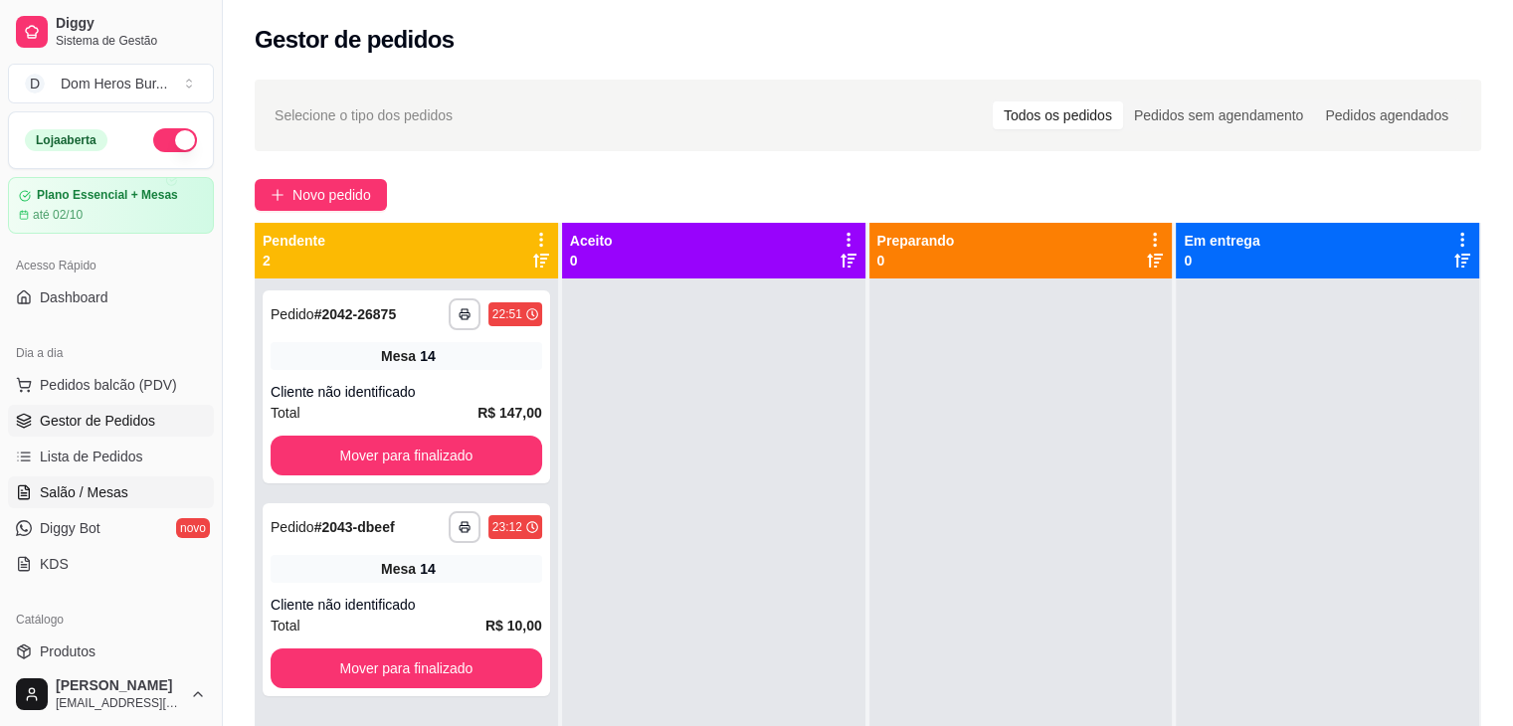
click at [95, 482] on span "Salão / Mesas" at bounding box center [84, 492] width 89 height 20
